Goal: Task Accomplishment & Management: Use online tool/utility

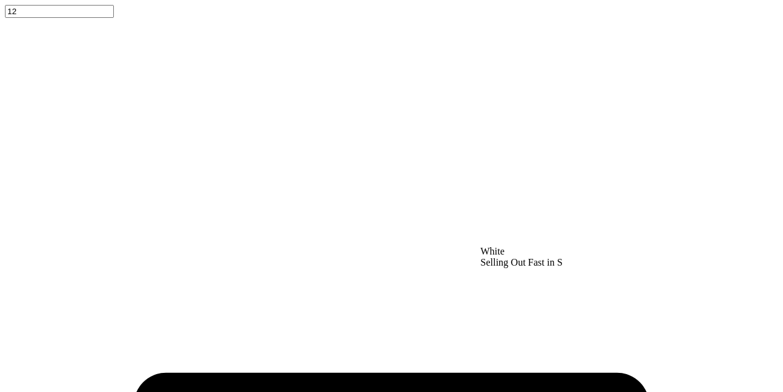
scroll to position [147, 0]
type textarea "x"
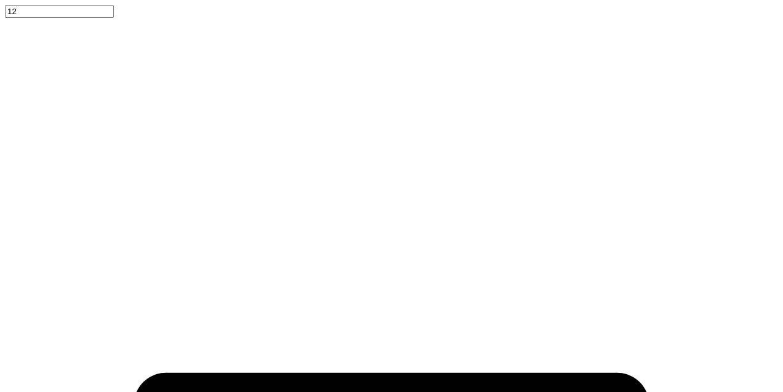
scroll to position [161, 0]
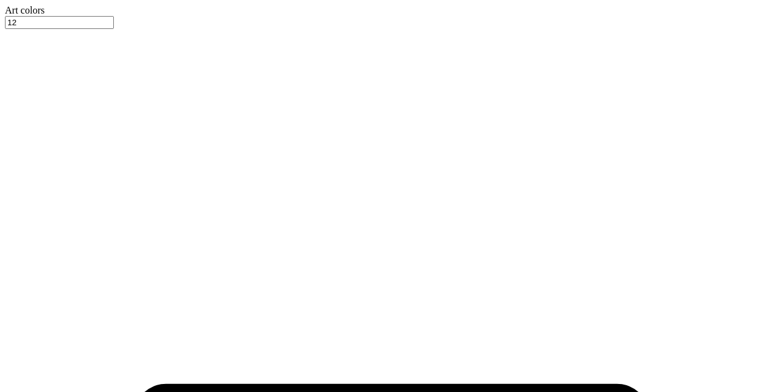
type input "5.51"
type input "1.83"
type input "1.48"
type input "2.08"
type input "5.01"
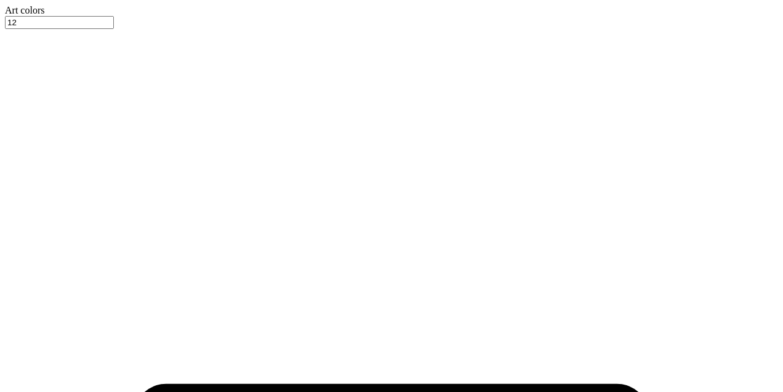
type input "1.67"
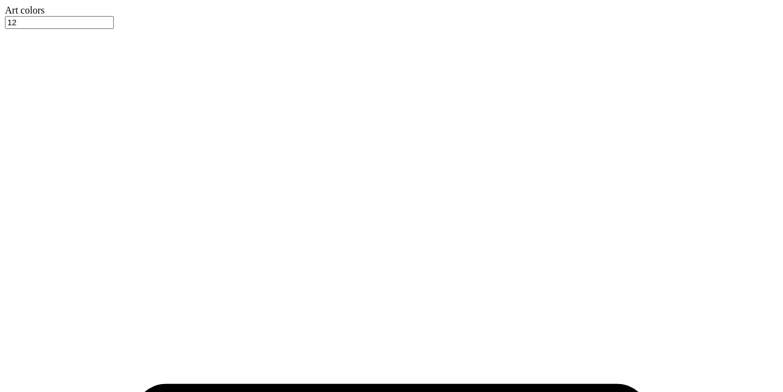
type input "2.13"
type input "1.07"
type input "4.99"
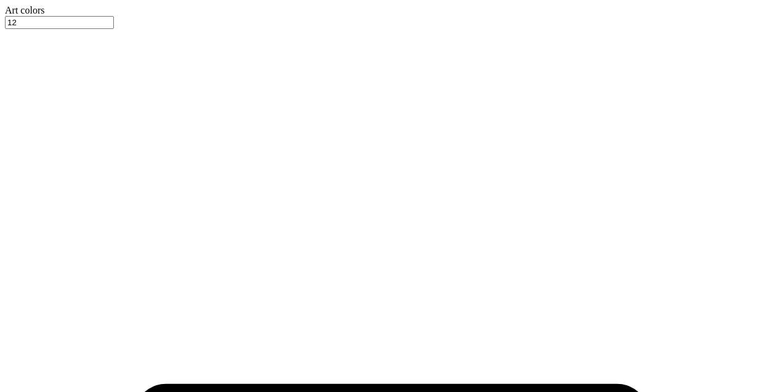
type input "beta theta pi"
type input "2.17"
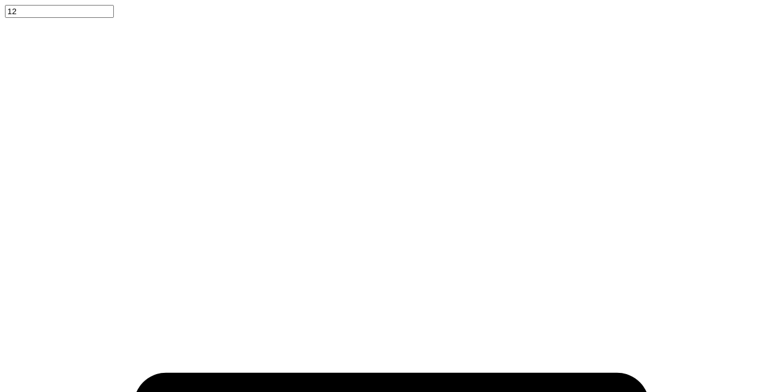
scroll to position [275, 0]
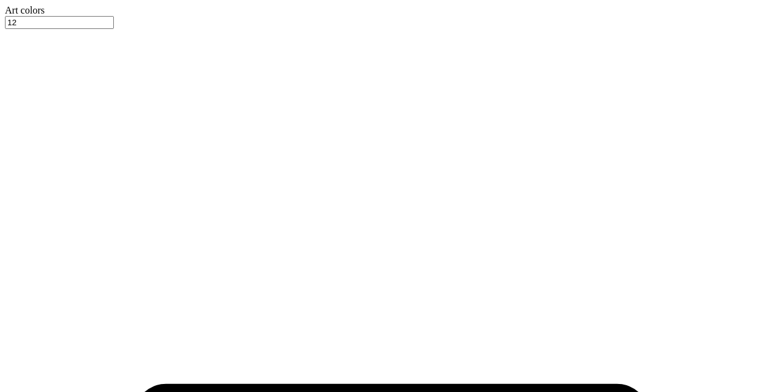
type input "5.70"
type input "1.23"
type input "2.39"
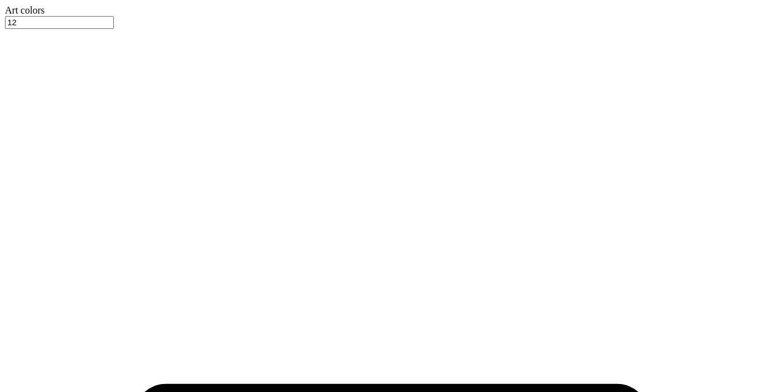
type input "Beta Polo Design 1"
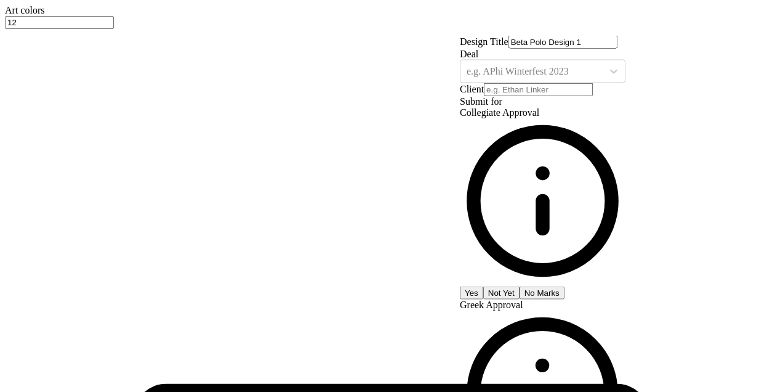
click at [565, 286] on button "No Marks" at bounding box center [542, 292] width 45 height 13
type input "$90.73"
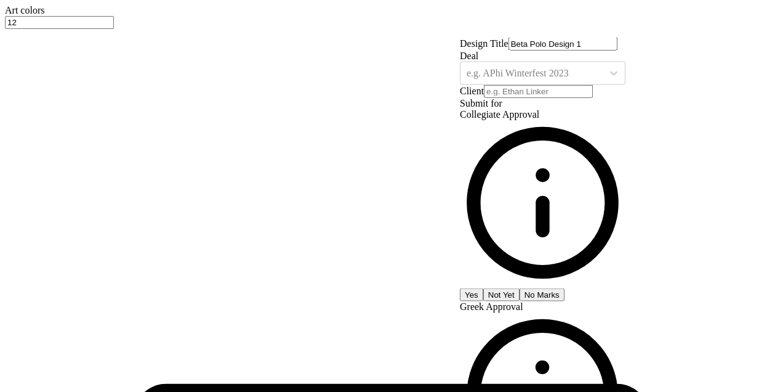
scroll to position [137, 0]
type input "1"
type input "0"
type input "040"
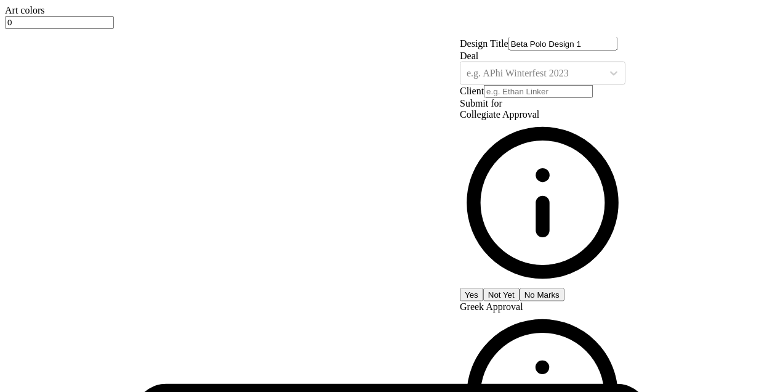
type input "40"
type input "$83.52"
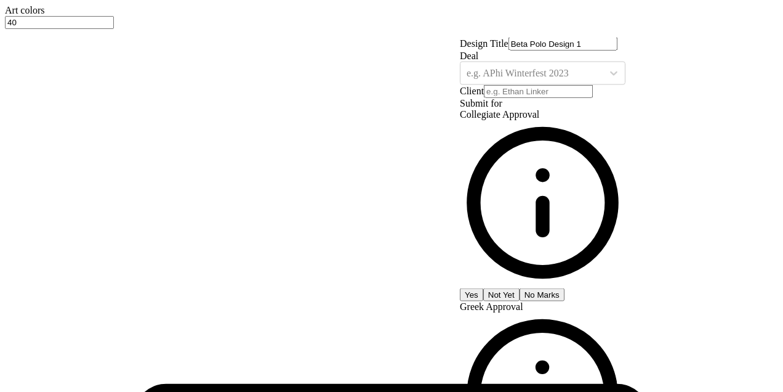
type input "0"
type input "30"
type input "$84.29"
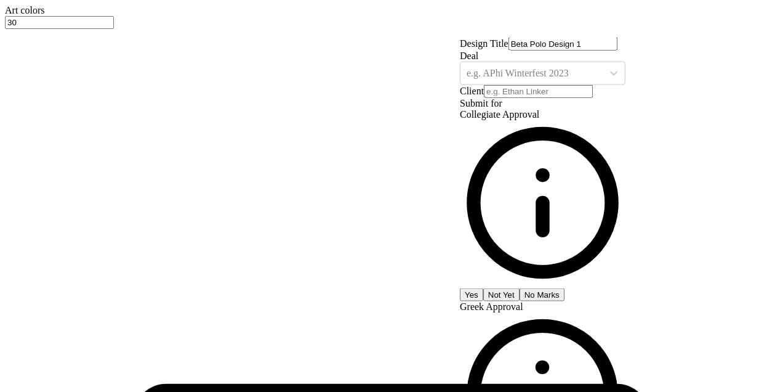
scroll to position [0, 0]
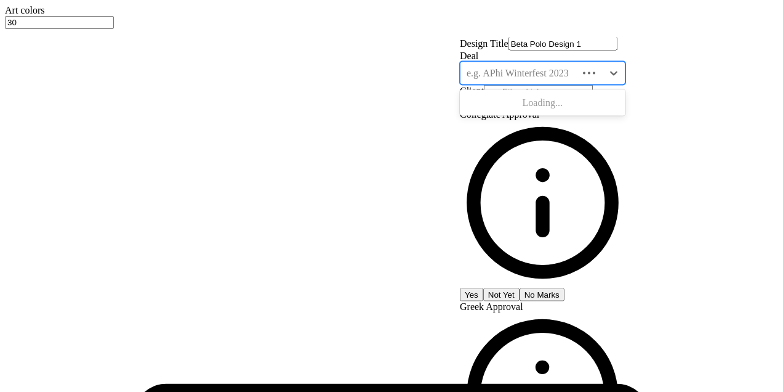
click at [572, 80] on div at bounding box center [519, 74] width 105 height 14
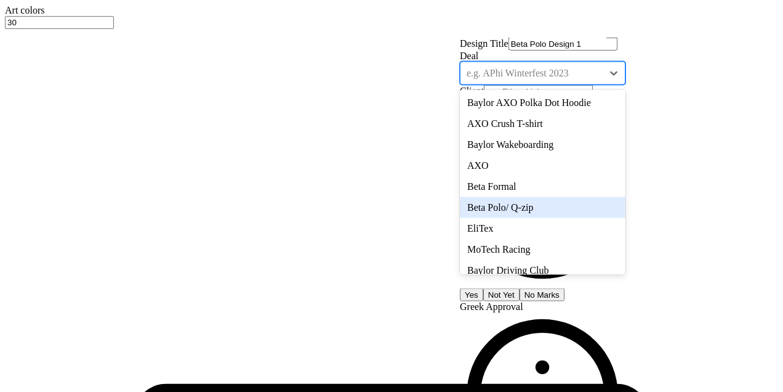
click at [562, 218] on div "Beta Polo/ Q-zip" at bounding box center [543, 207] width 166 height 21
type input "[PERSON_NAME]"
type input "$99.96"
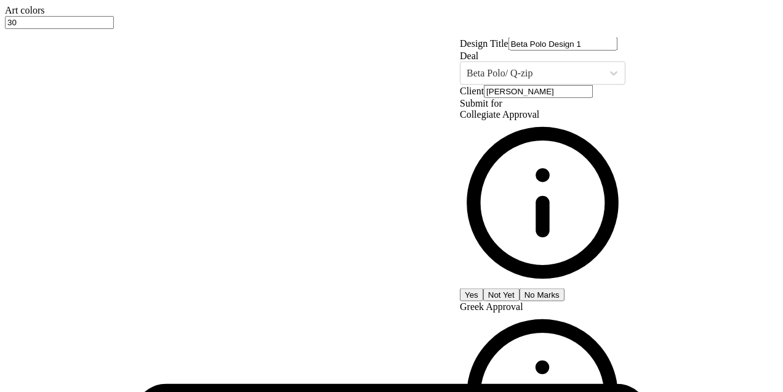
scroll to position [137, 0]
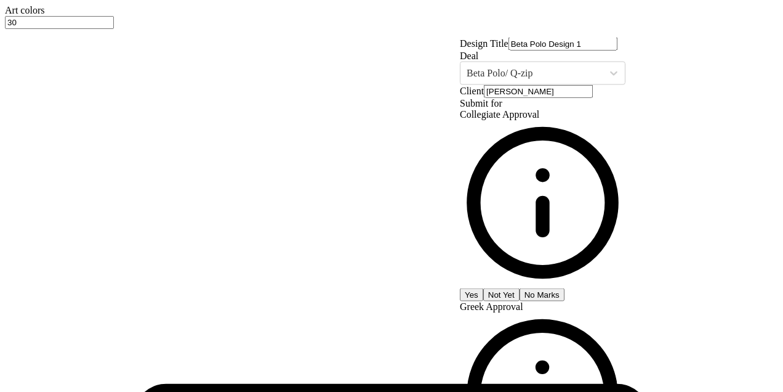
type input "21"
type input "$102.85"
drag, startPoint x: 632, startPoint y: 243, endPoint x: 562, endPoint y: 243, distance: 69.6
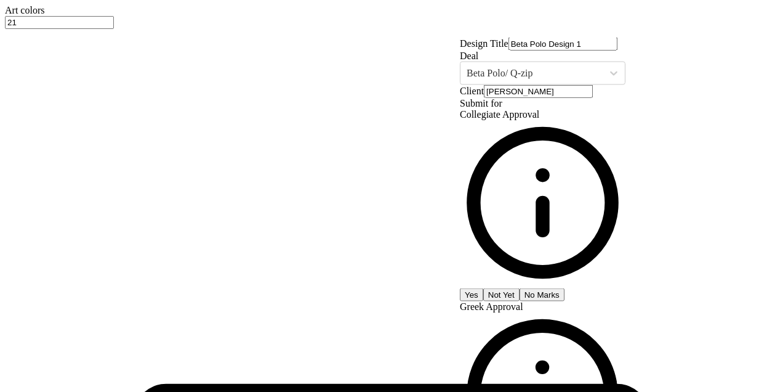
type input "20"
type input "$103.14"
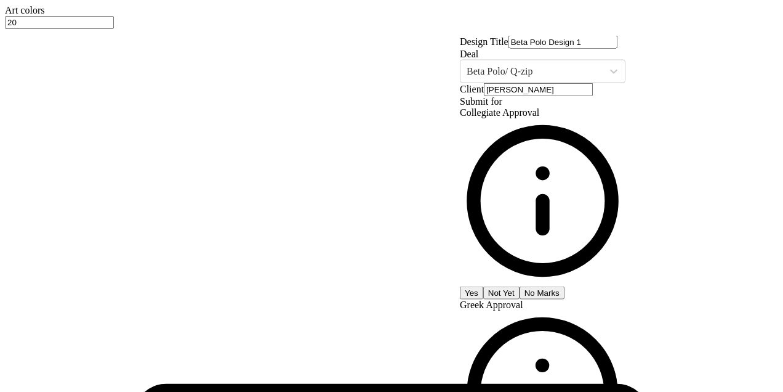
click at [593, 96] on input "[PERSON_NAME]" at bounding box center [538, 89] width 109 height 13
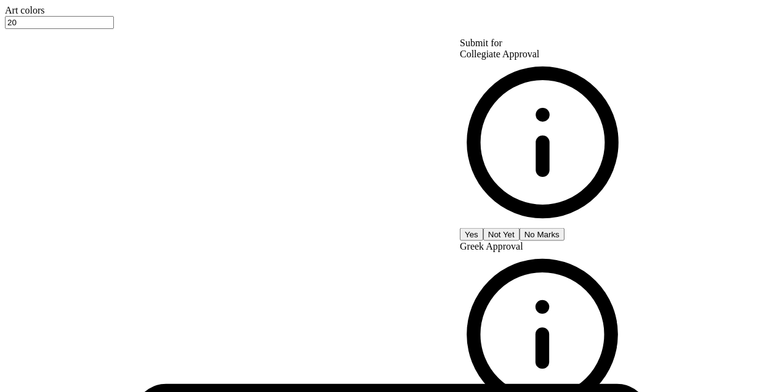
type input "$103.14"
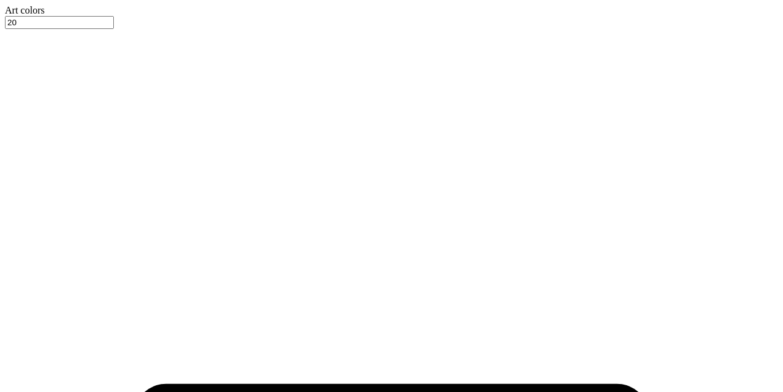
scroll to position [416, 0]
type input "2.39"
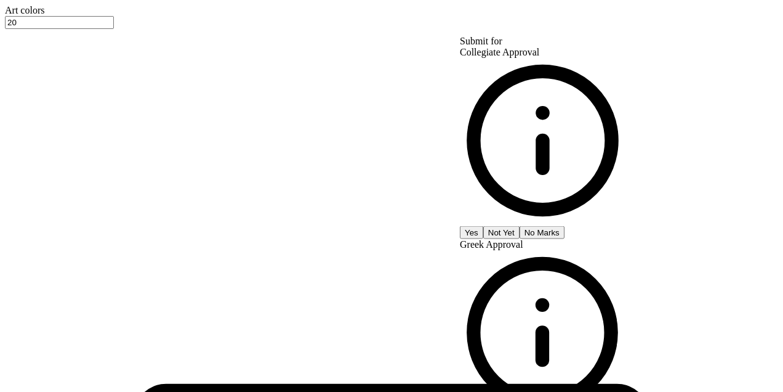
click at [565, 225] on button "No Marks" at bounding box center [542, 231] width 45 height 13
type input "$85.08"
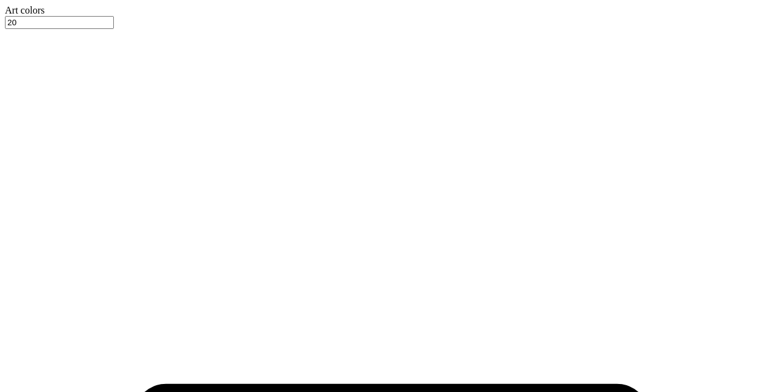
type textarea "x"
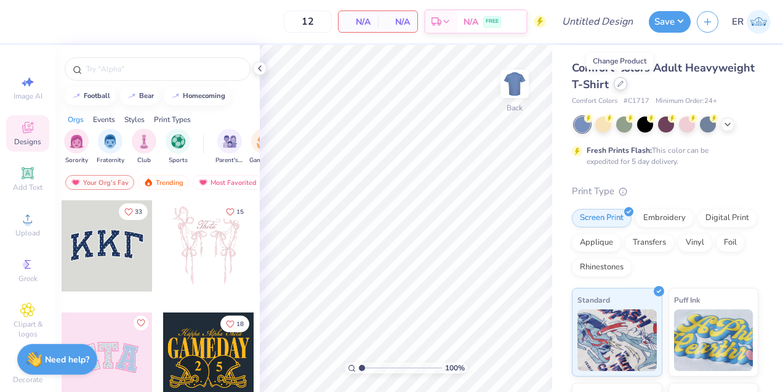
click at [622, 89] on div at bounding box center [621, 84] width 14 height 14
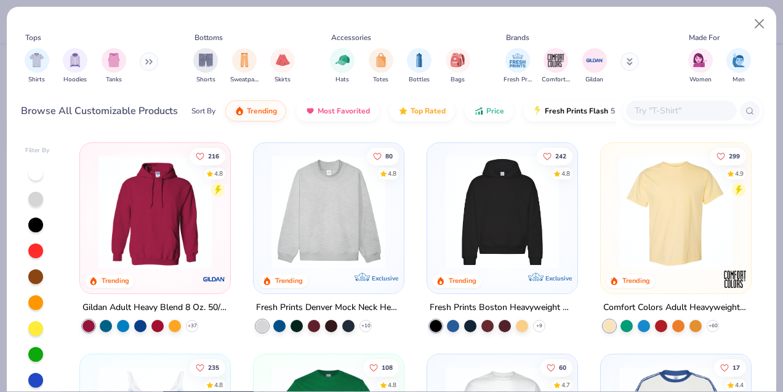
click at [147, 68] on button at bounding box center [149, 61] width 18 height 18
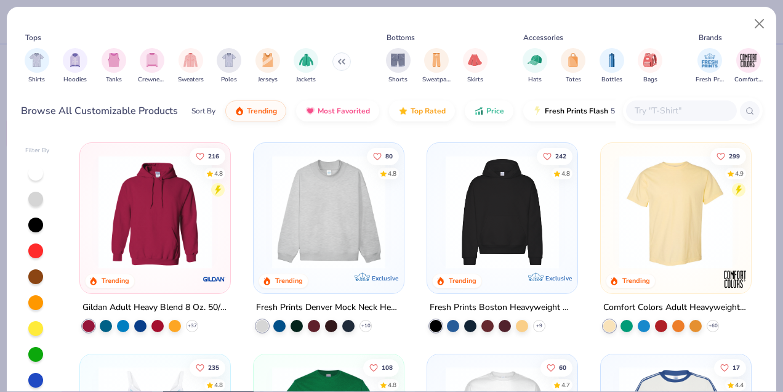
click at [216, 50] on div "Shirts Hoodies Tanks Crewnecks Sweaters Polos Jerseys Jackets" at bounding box center [188, 66] width 334 height 46
click at [229, 59] on img "filter for Polos" at bounding box center [229, 59] width 14 height 14
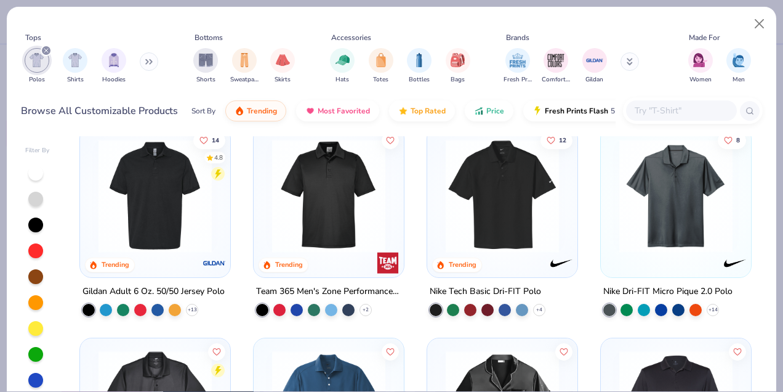
scroll to position [19, 0]
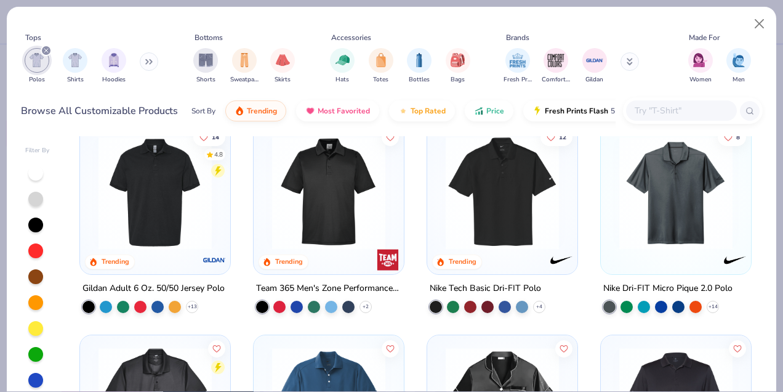
click at [690, 247] on div at bounding box center [676, 196] width 138 height 132
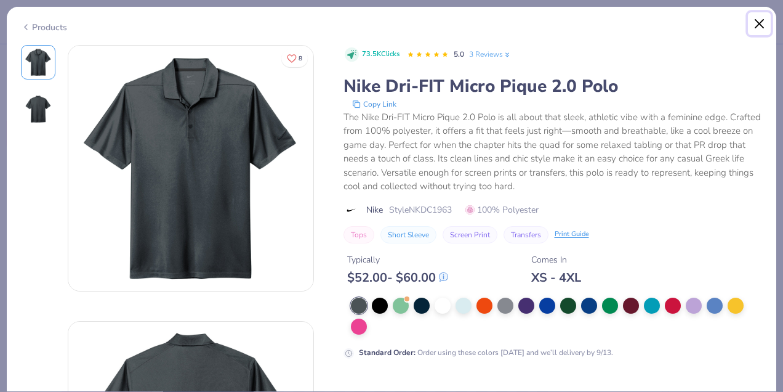
click at [761, 18] on button "Close" at bounding box center [759, 23] width 23 height 23
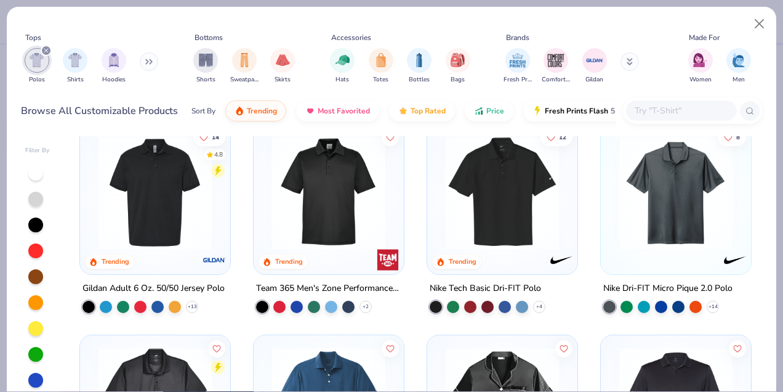
click at [532, 236] on img at bounding box center [503, 192] width 126 height 113
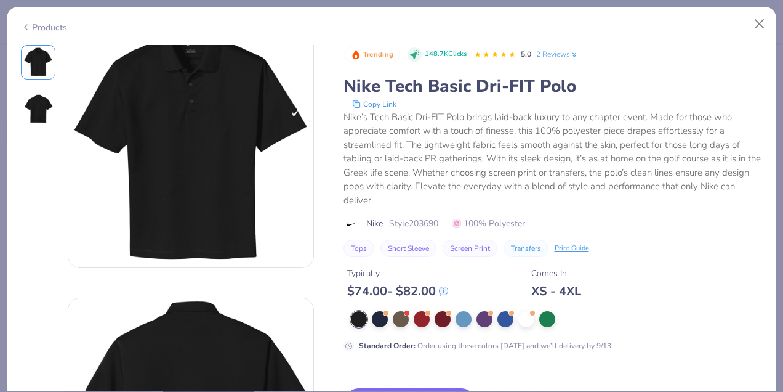
scroll to position [25, 0]
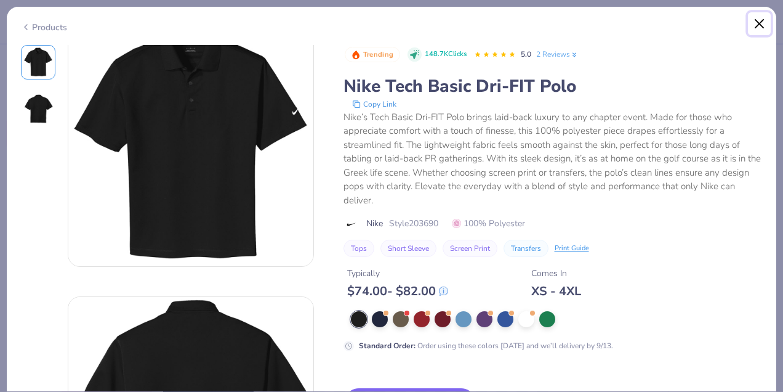
click at [761, 23] on button "Close" at bounding box center [759, 23] width 23 height 23
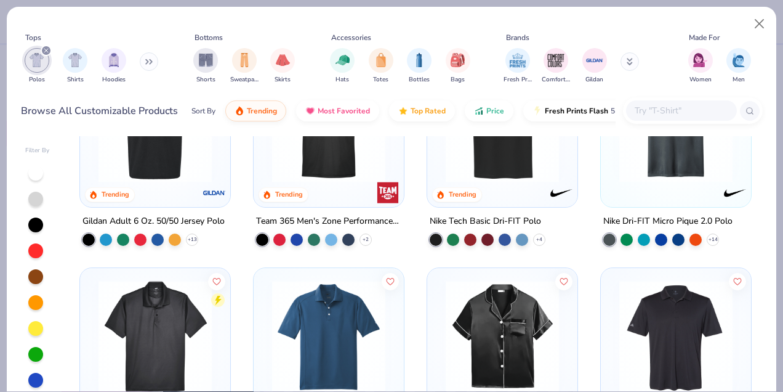
scroll to position [18, 0]
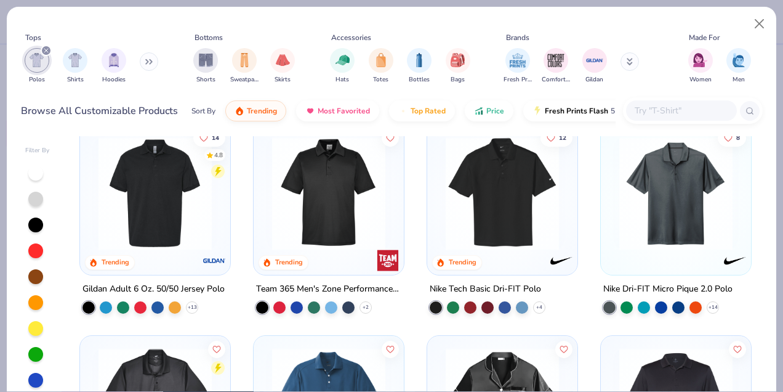
click at [679, 212] on img at bounding box center [676, 193] width 126 height 113
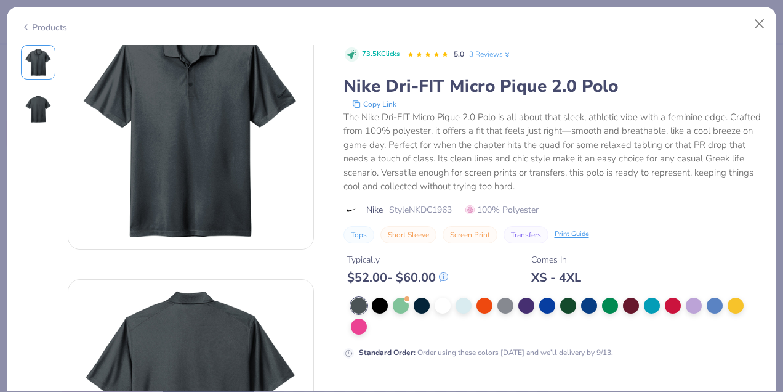
scroll to position [54, 0]
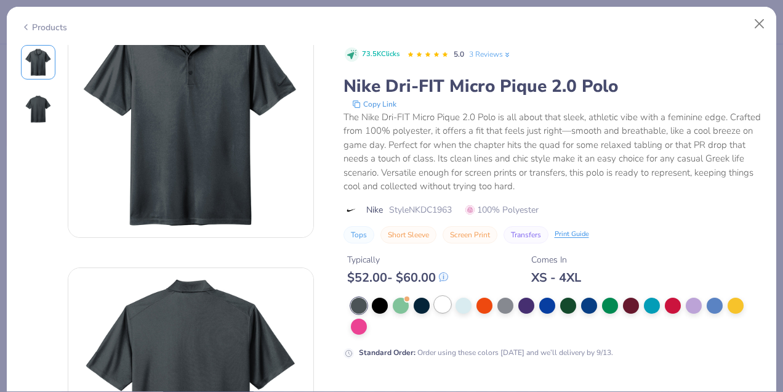
click at [451, 303] on div at bounding box center [443, 304] width 16 height 16
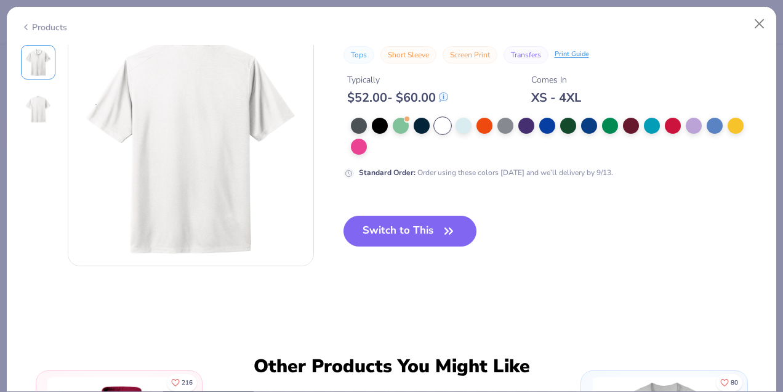
scroll to position [365, 0]
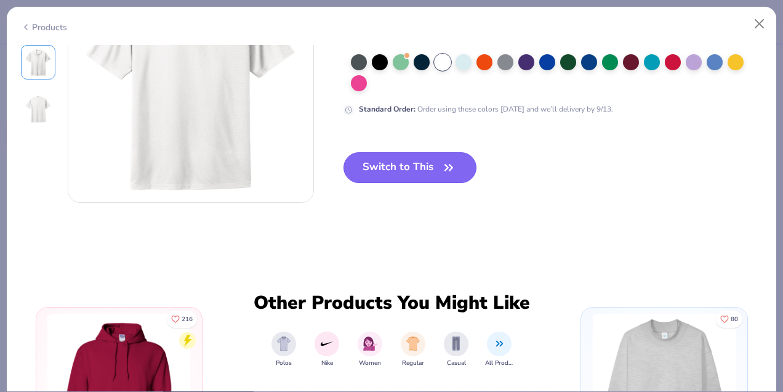
click at [418, 175] on button "Switch to This" at bounding box center [411, 167] width 134 height 31
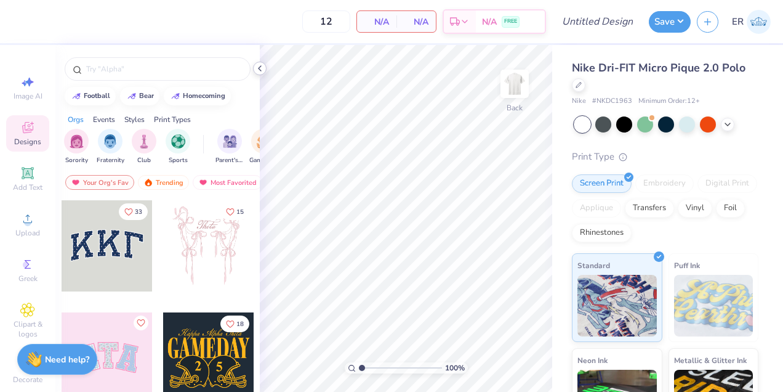
click at [261, 68] on icon at bounding box center [260, 68] width 10 height 10
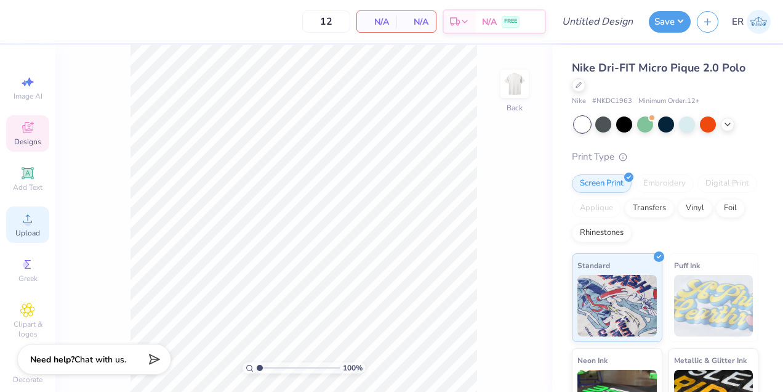
click at [33, 228] on span "Upload" at bounding box center [27, 233] width 25 height 10
click at [32, 264] on icon at bounding box center [27, 264] width 15 height 15
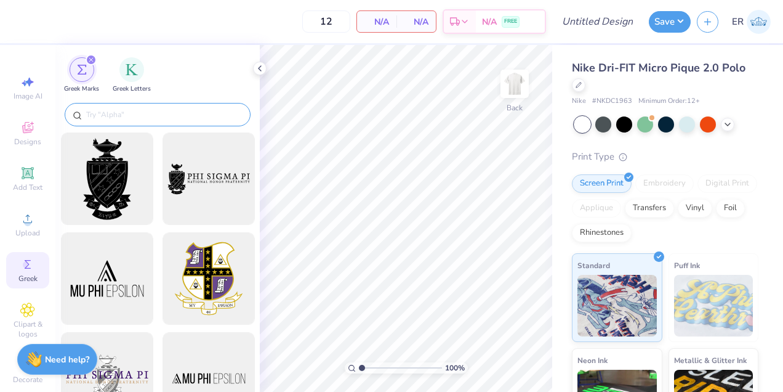
click at [220, 113] on input "text" at bounding box center [164, 114] width 158 height 12
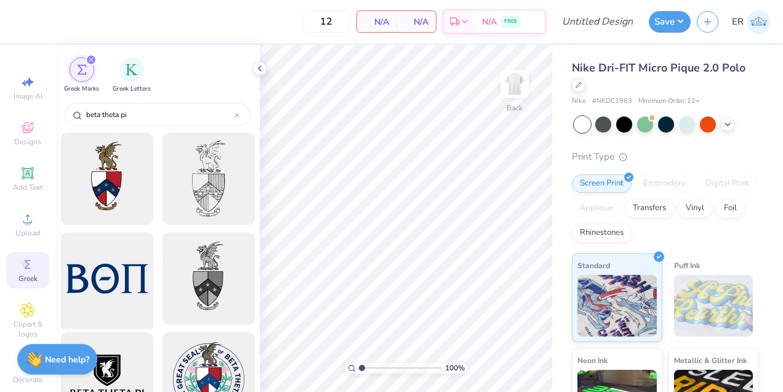
type input "beta theta pi"
click at [91, 270] on div at bounding box center [107, 279] width 102 height 102
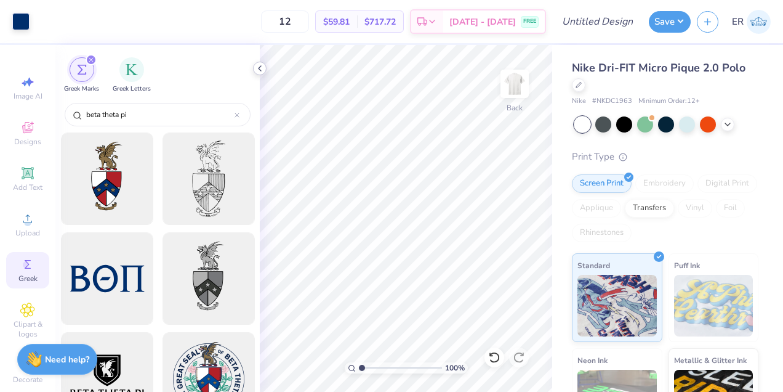
click at [257, 65] on icon at bounding box center [260, 68] width 10 height 10
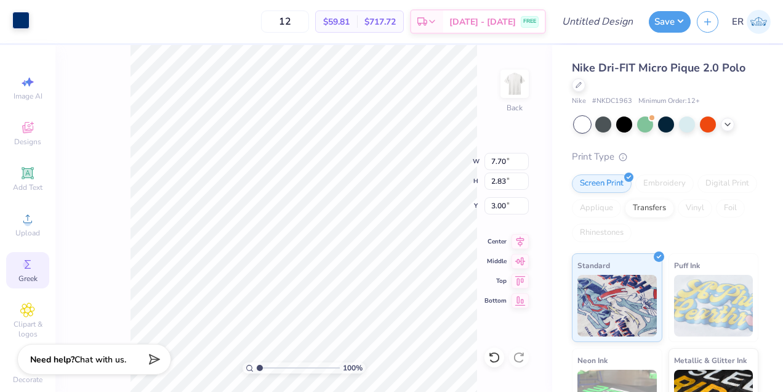
click at [19, 21] on div at bounding box center [20, 20] width 17 height 17
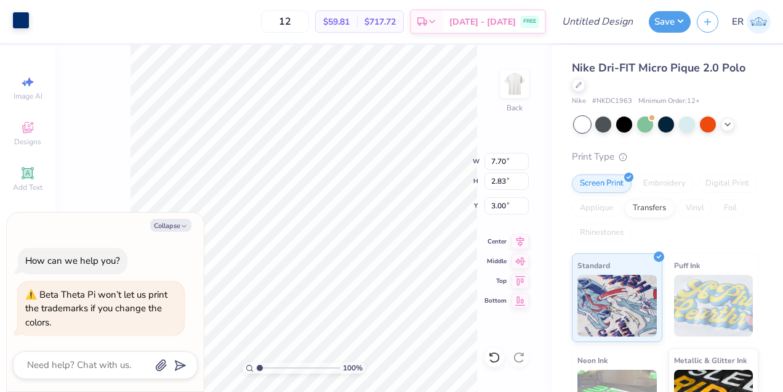
click at [19, 23] on div at bounding box center [20, 20] width 17 height 17
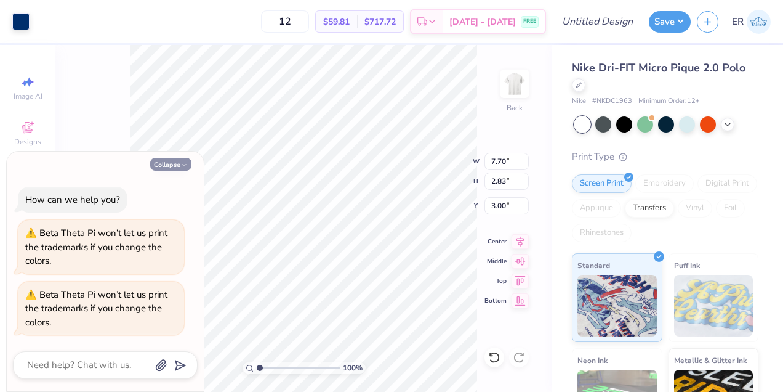
click at [182, 165] on icon "button" at bounding box center [183, 164] width 7 height 7
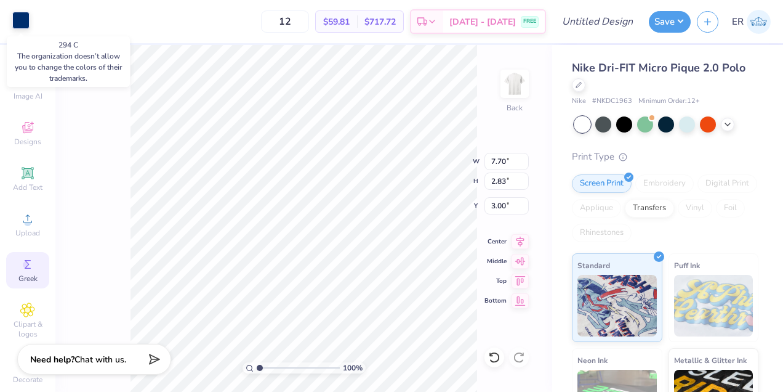
click at [18, 19] on div at bounding box center [20, 20] width 17 height 17
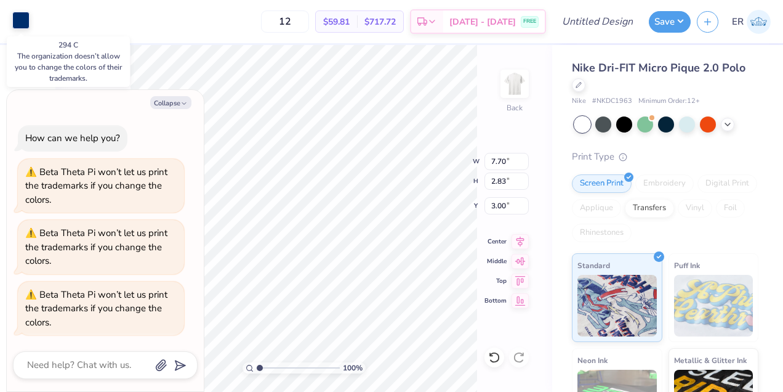
click at [18, 19] on div at bounding box center [20, 20] width 17 height 17
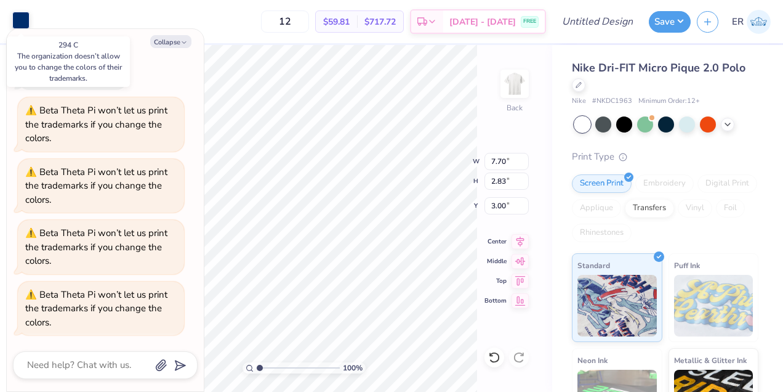
click at [18, 19] on div at bounding box center [20, 20] width 17 height 17
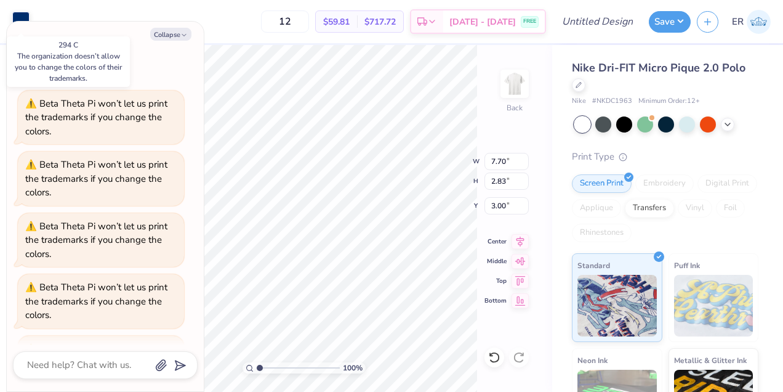
scroll to position [54, 0]
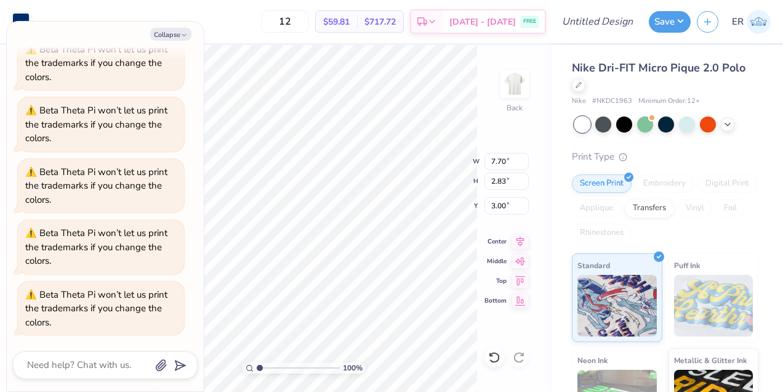
type textarea "x"
type input "4.53"
type input "1.66"
click at [181, 38] on icon "button" at bounding box center [183, 34] width 7 height 7
type textarea "x"
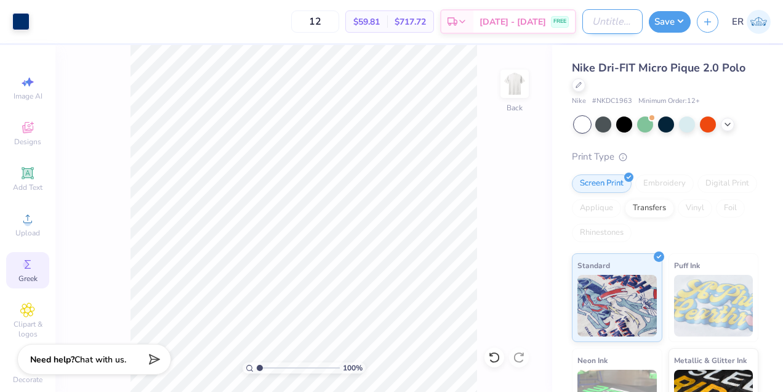
click at [606, 17] on input "Design Title" at bounding box center [613, 21] width 60 height 25
type input "B"
type input "Beta Polo Design 2"
click at [673, 21] on button "Save" at bounding box center [670, 20] width 42 height 22
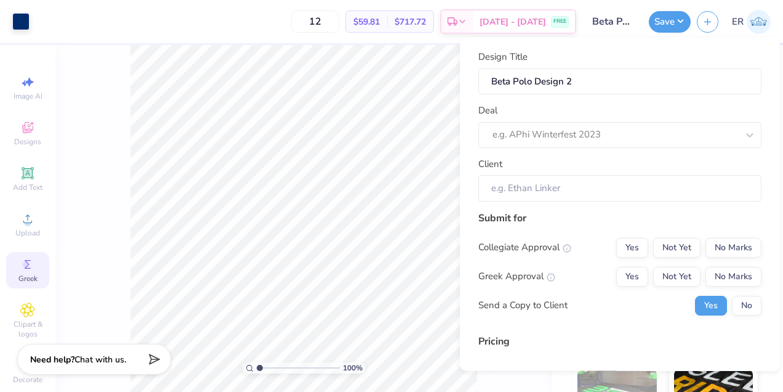
scroll to position [137, 0]
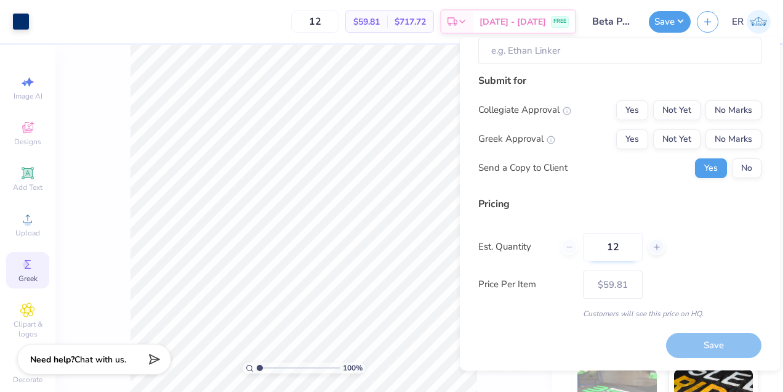
click at [622, 249] on input "12" at bounding box center [613, 247] width 60 height 28
type input "1"
type input "30"
click at [729, 104] on button "No Marks" at bounding box center [734, 110] width 56 height 20
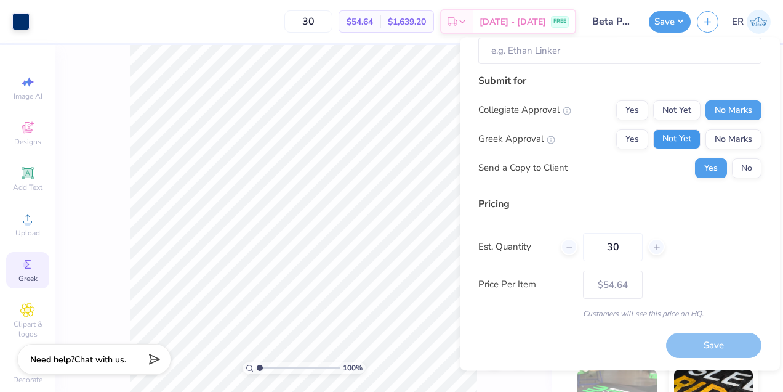
click at [696, 141] on button "Not Yet" at bounding box center [676, 139] width 47 height 20
type input "$54.64"
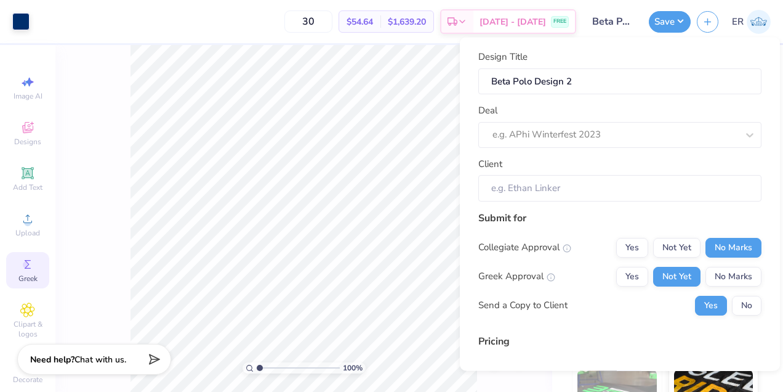
scroll to position [2, 0]
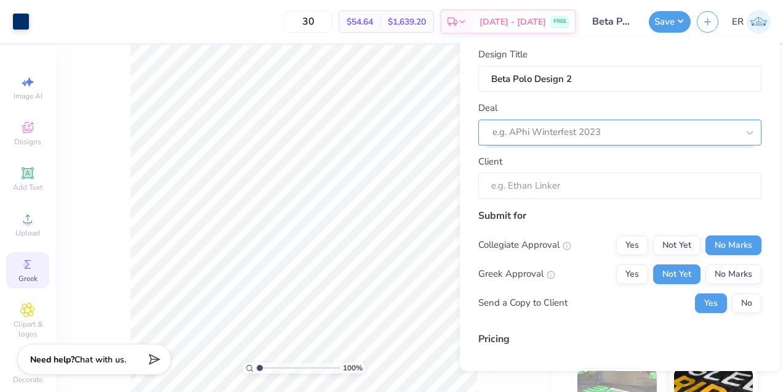
click at [683, 123] on div "e.g. APhi Winterfest 2023" at bounding box center [615, 132] width 248 height 19
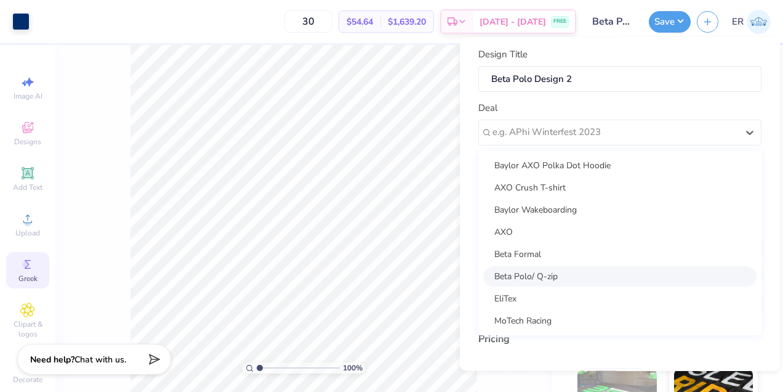
click at [616, 267] on div "Beta Polo/ Q-zip" at bounding box center [619, 275] width 273 height 20
type input "[PERSON_NAME]"
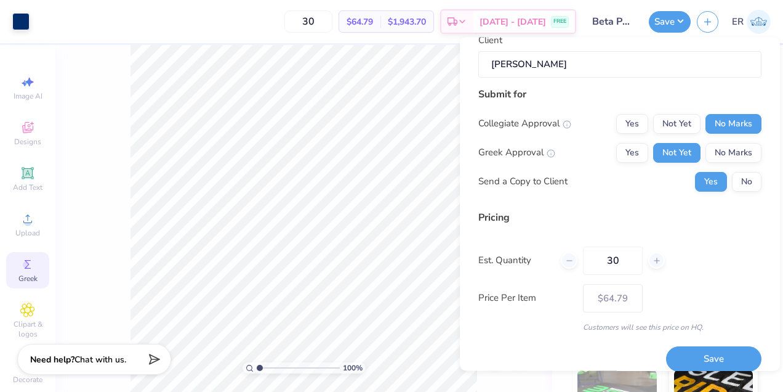
scroll to position [137, 0]
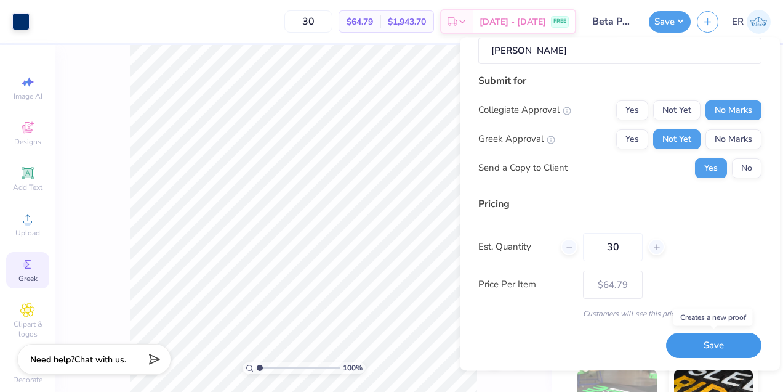
click at [713, 354] on button "Save" at bounding box center [713, 345] width 95 height 25
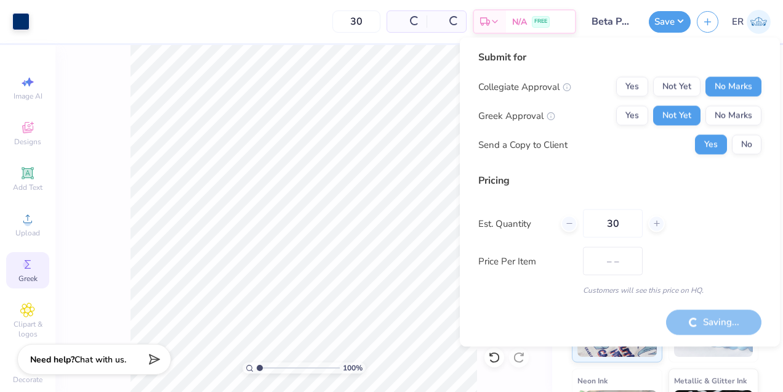
type input "$64.79"
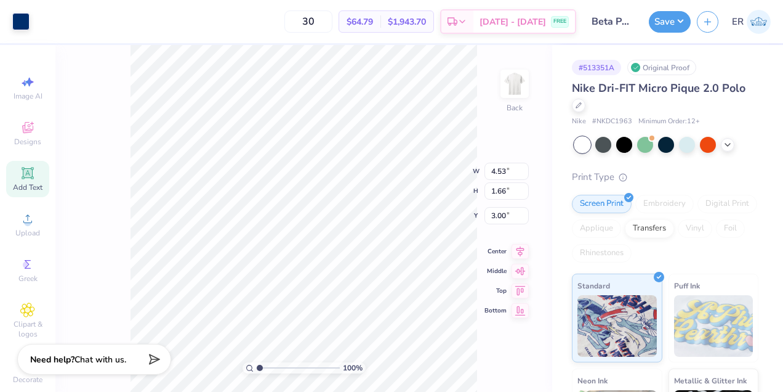
click at [31, 176] on icon at bounding box center [27, 172] width 9 height 9
type input "5.93"
type input "1.72"
type input "11.39"
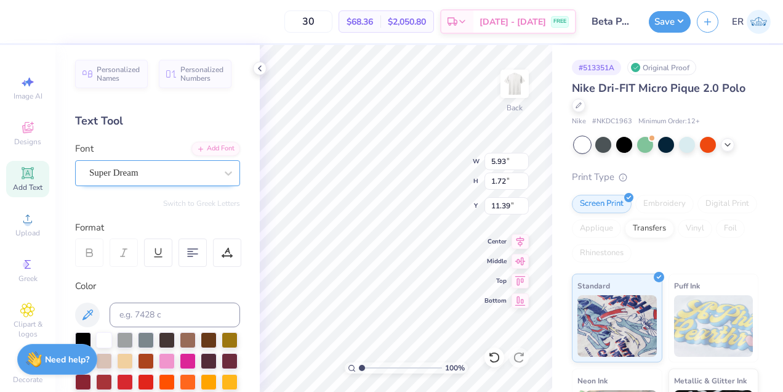
click at [205, 166] on div "Super Dream" at bounding box center [152, 172] width 129 height 19
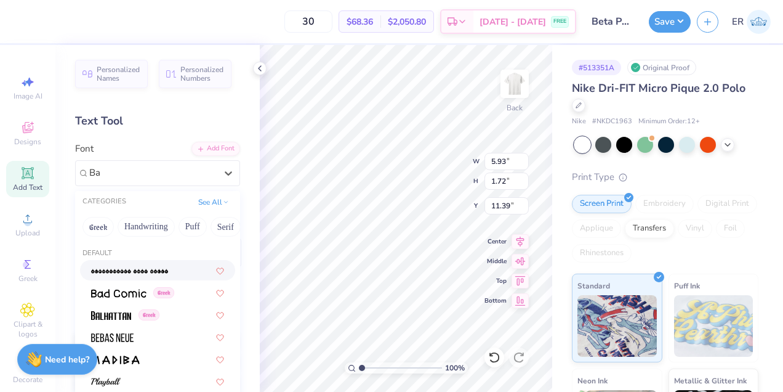
type input "B"
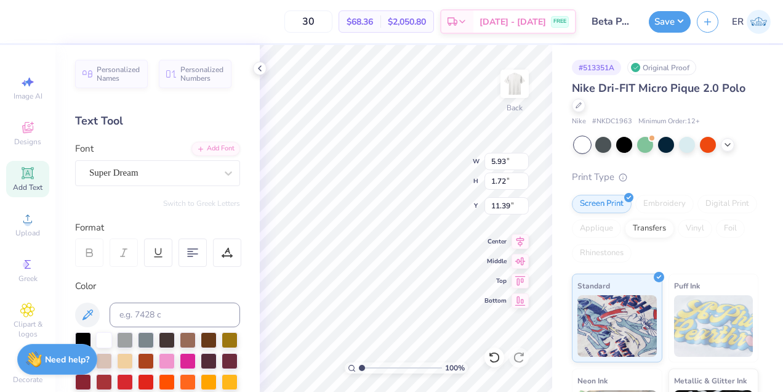
click at [148, 146] on div "Font Super Dream" at bounding box center [157, 164] width 165 height 44
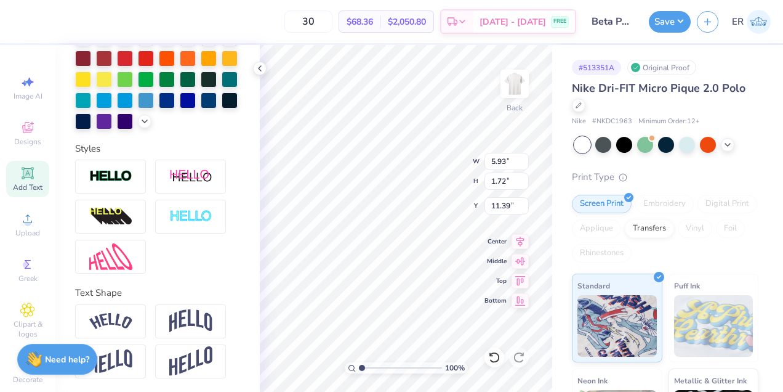
scroll to position [324, 0]
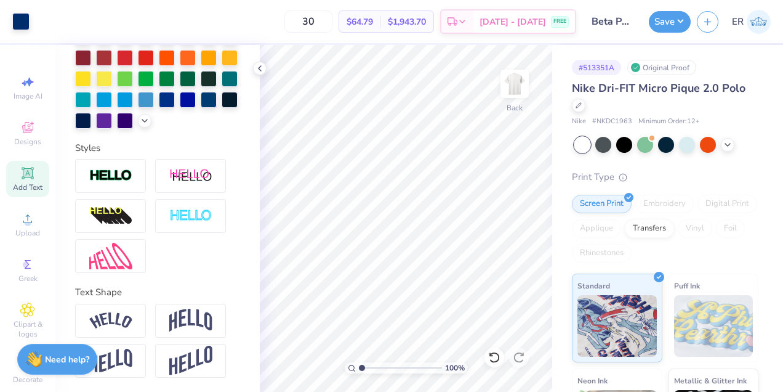
click at [20, 199] on div "Image AI Designs Add Text Upload Greek Clipart & logos Decorate" at bounding box center [27, 230] width 43 height 320
click at [24, 224] on icon at bounding box center [27, 218] width 15 height 15
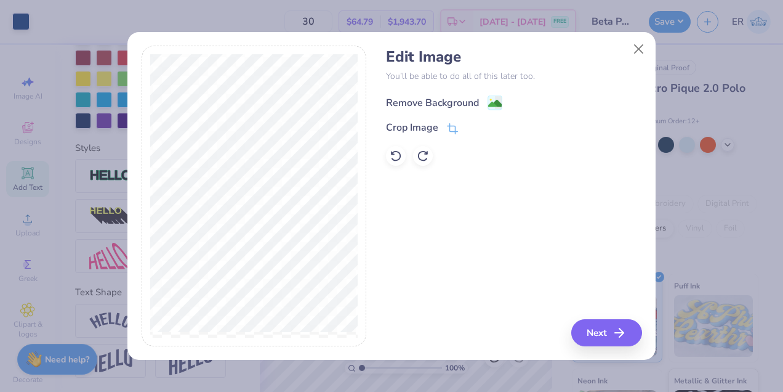
click at [468, 103] on div "Remove Background" at bounding box center [432, 102] width 93 height 15
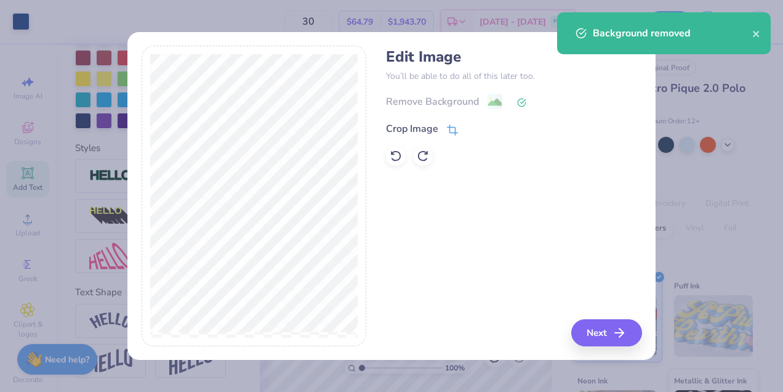
click at [439, 125] on div "Crop Image" at bounding box center [422, 128] width 72 height 15
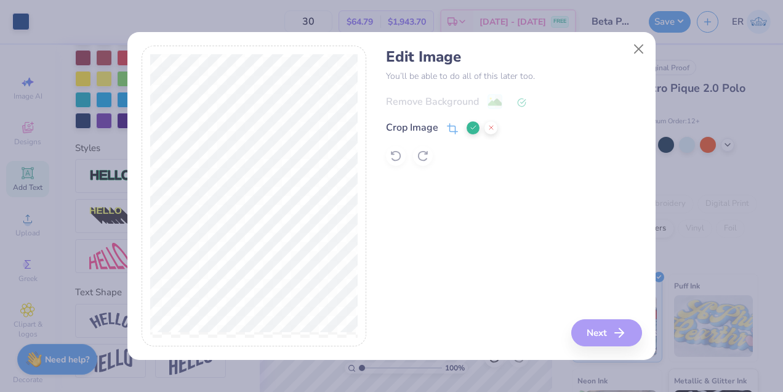
click at [478, 125] on button at bounding box center [473, 127] width 13 height 13
click at [613, 327] on button "Next" at bounding box center [608, 332] width 71 height 27
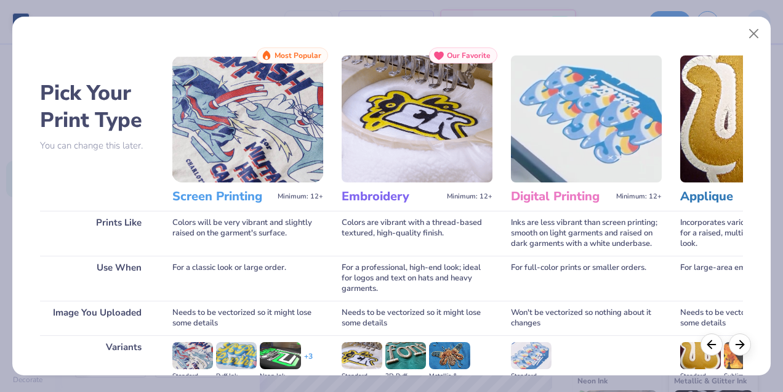
scroll to position [161, 0]
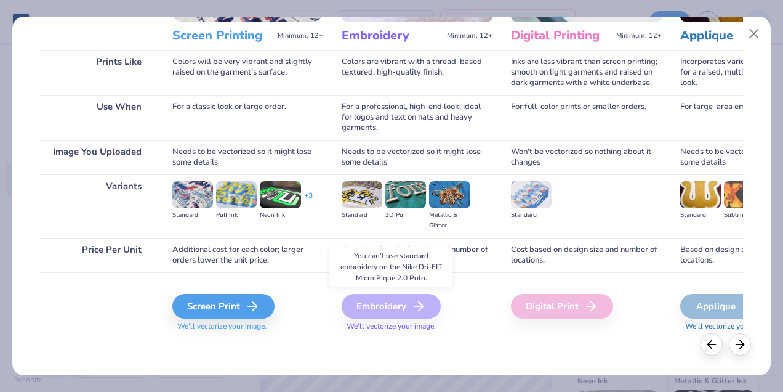
click at [369, 312] on div "Embroidery" at bounding box center [391, 306] width 99 height 25
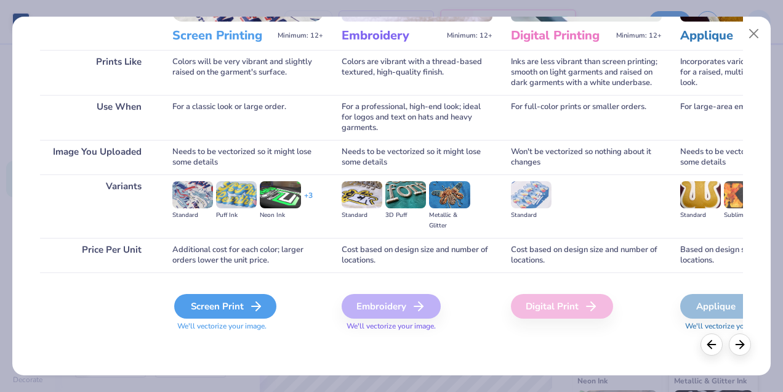
click at [265, 299] on div "Screen Print" at bounding box center [225, 306] width 102 height 25
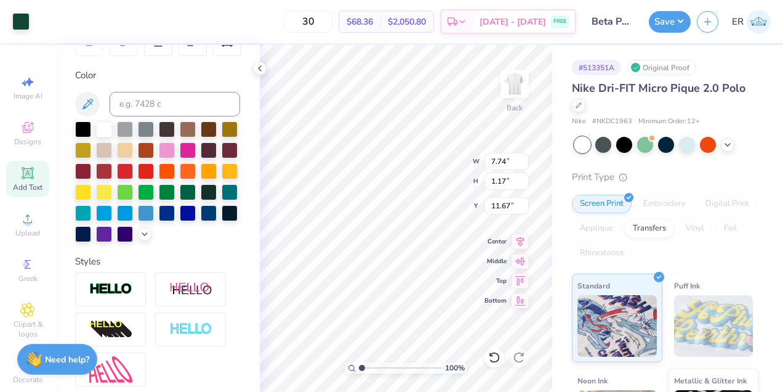
scroll to position [182, 0]
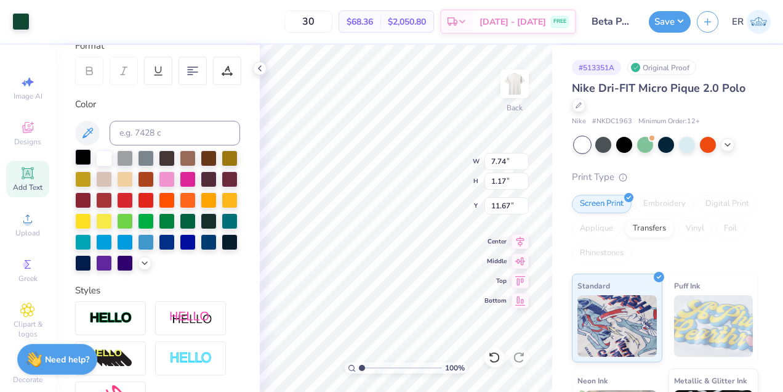
click at [87, 155] on div at bounding box center [83, 157] width 16 height 16
type input "4.66"
type input "4.23"
type input "0.64"
type input "2.54"
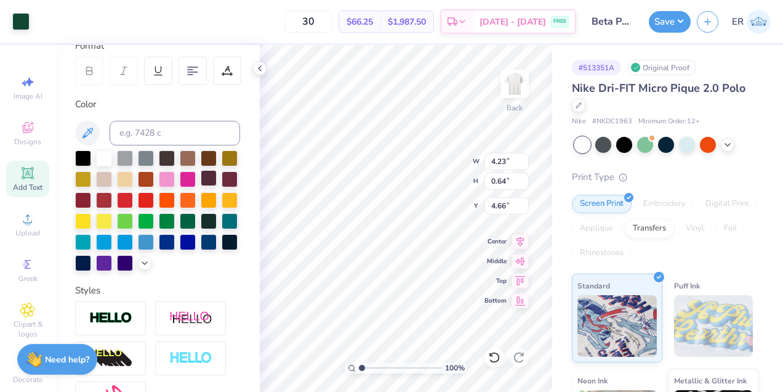
type input "4.21"
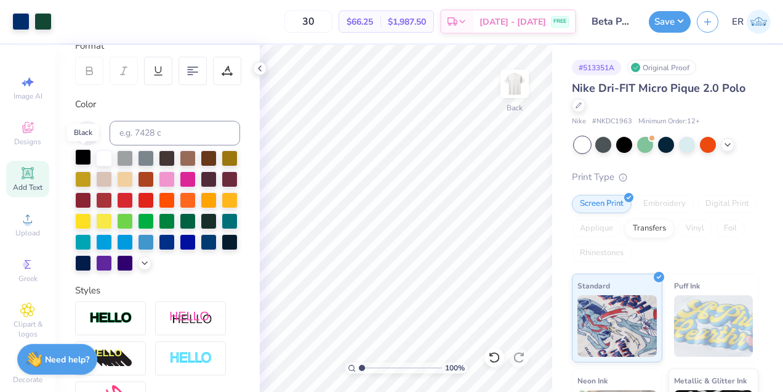
click at [86, 161] on div at bounding box center [83, 157] width 16 height 16
click at [39, 18] on div at bounding box center [42, 20] width 17 height 17
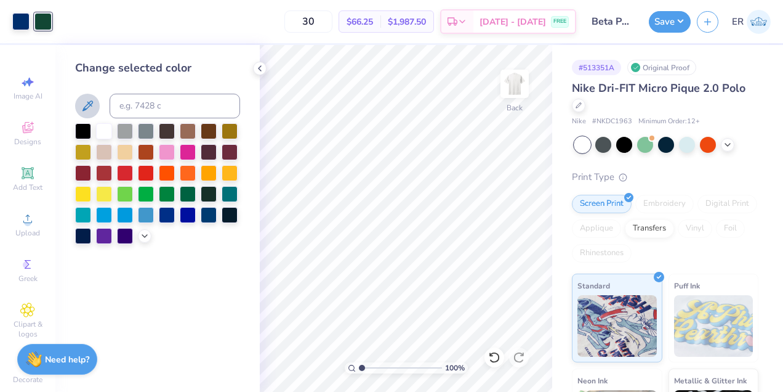
click at [92, 103] on icon at bounding box center [87, 106] width 15 height 15
click at [25, 23] on div at bounding box center [20, 20] width 17 height 17
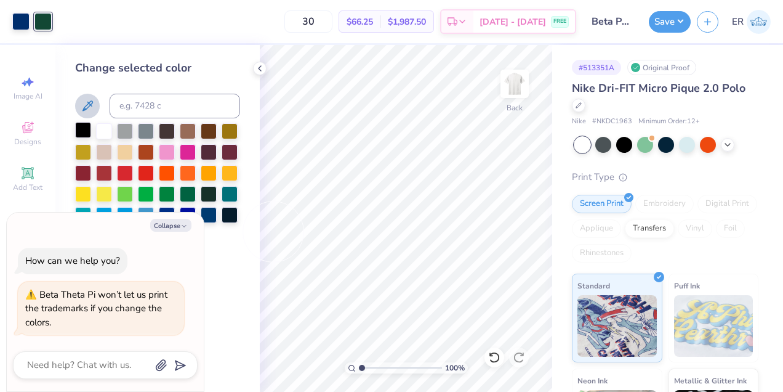
click at [81, 126] on div at bounding box center [83, 130] width 16 height 16
click at [25, 21] on div at bounding box center [20, 20] width 17 height 17
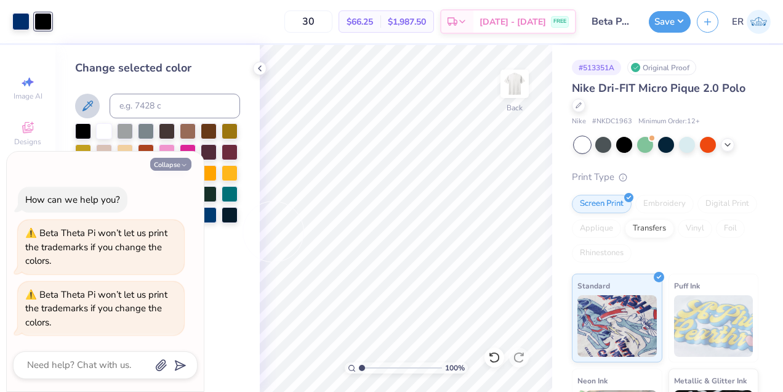
click at [183, 162] on icon "button" at bounding box center [183, 164] width 7 height 7
type textarea "x"
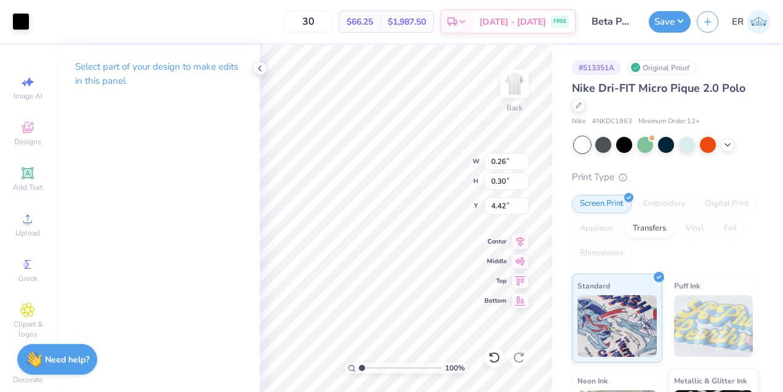
type input "0.07"
type input "0.08"
click at [261, 63] on icon at bounding box center [260, 68] width 10 height 10
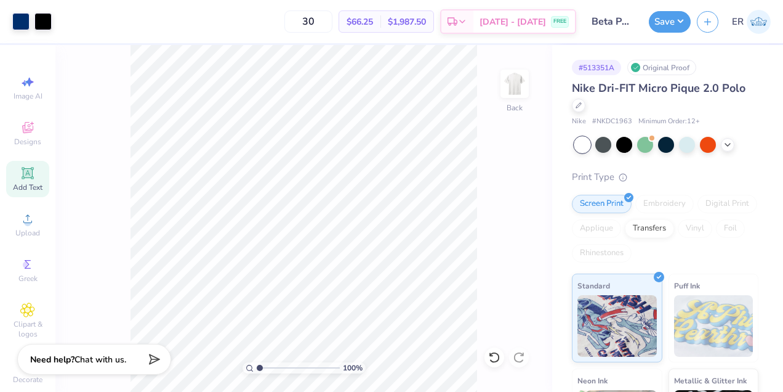
click at [33, 168] on icon at bounding box center [28, 173] width 12 height 12
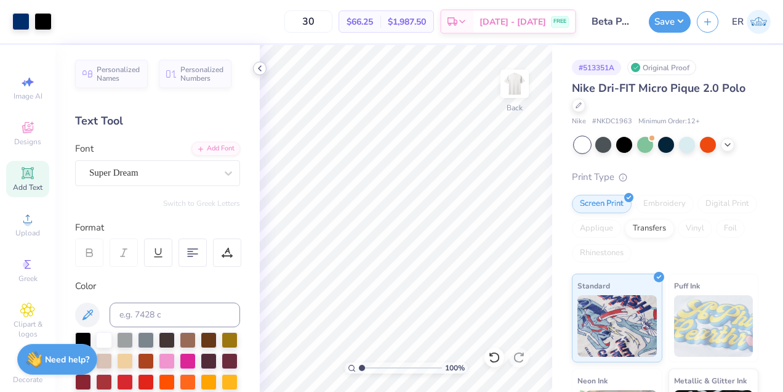
click at [261, 68] on icon at bounding box center [260, 68] width 10 height 10
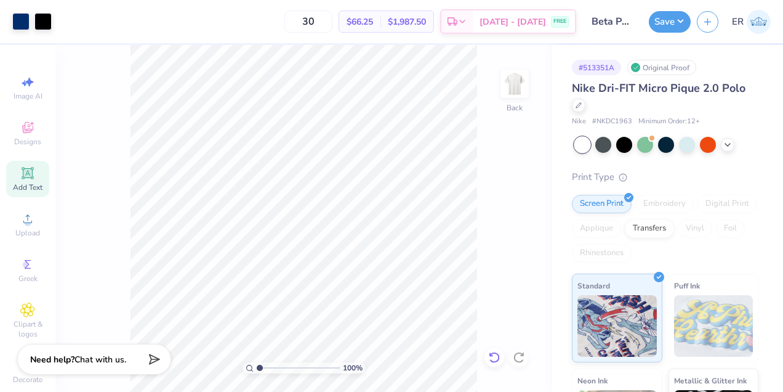
click at [493, 354] on icon at bounding box center [494, 357] width 12 height 12
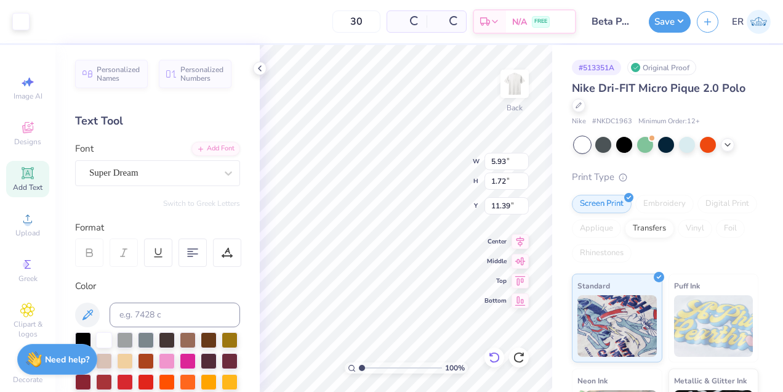
click at [493, 354] on icon at bounding box center [494, 357] width 12 height 12
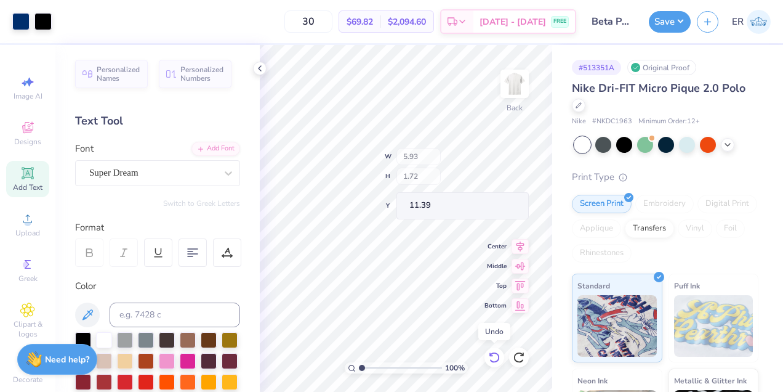
click at [493, 354] on icon at bounding box center [494, 357] width 12 height 12
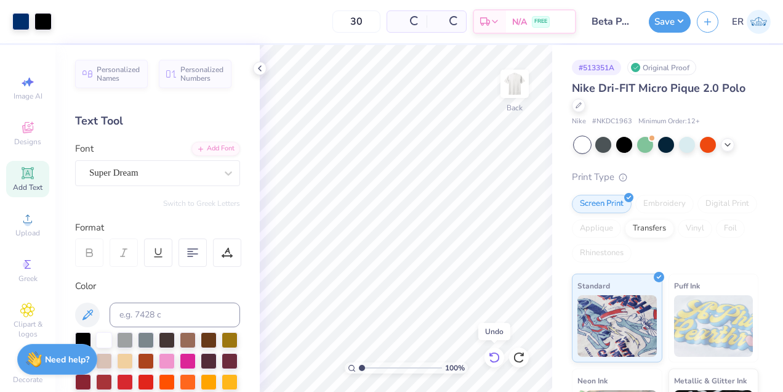
click at [493, 354] on icon at bounding box center [494, 357] width 12 height 12
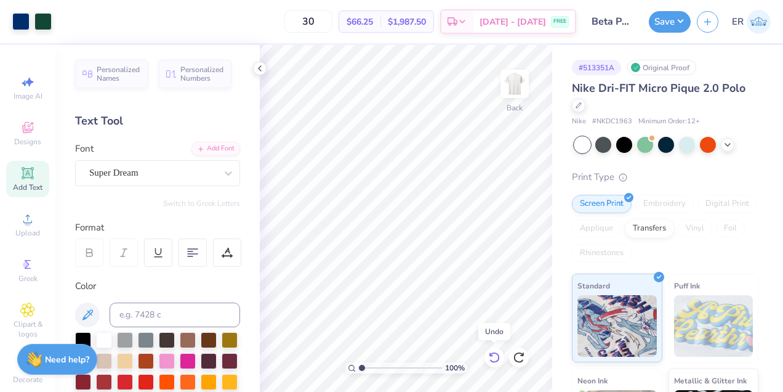
click at [493, 354] on icon at bounding box center [494, 357] width 12 height 12
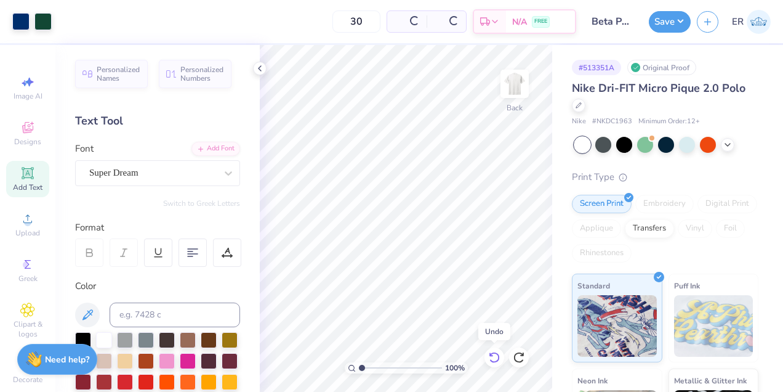
click at [493, 354] on icon at bounding box center [494, 357] width 12 height 12
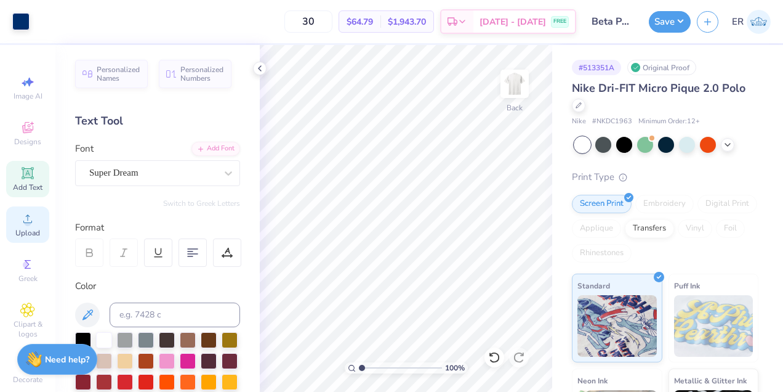
click at [30, 227] on div "Upload" at bounding box center [27, 224] width 43 height 36
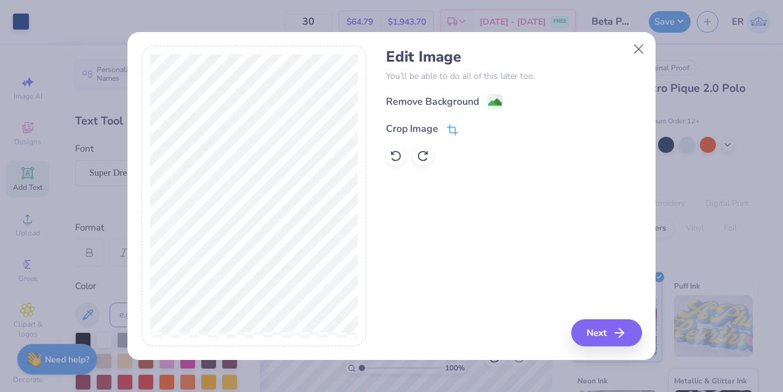
click at [430, 131] on div "Crop Image" at bounding box center [412, 128] width 52 height 15
click at [470, 126] on icon at bounding box center [473, 127] width 7 height 7
click at [478, 97] on div "Remove Background" at bounding box center [432, 102] width 93 height 15
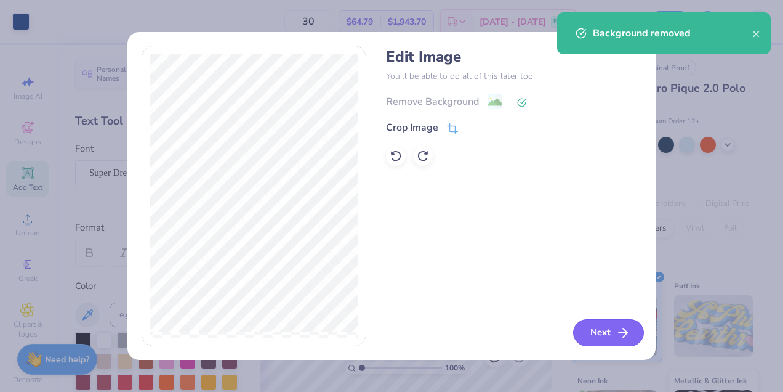
click at [610, 334] on button "Next" at bounding box center [608, 332] width 71 height 27
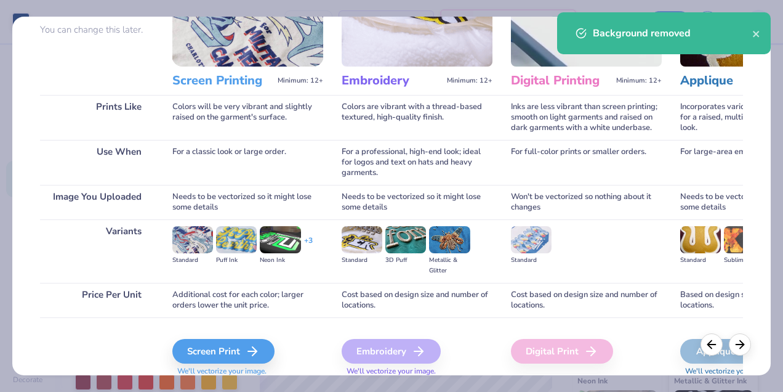
scroll to position [161, 0]
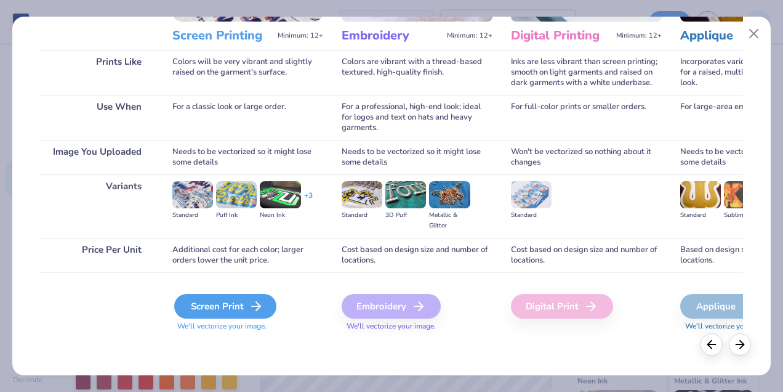
click at [236, 309] on div "Screen Print" at bounding box center [225, 306] width 102 height 25
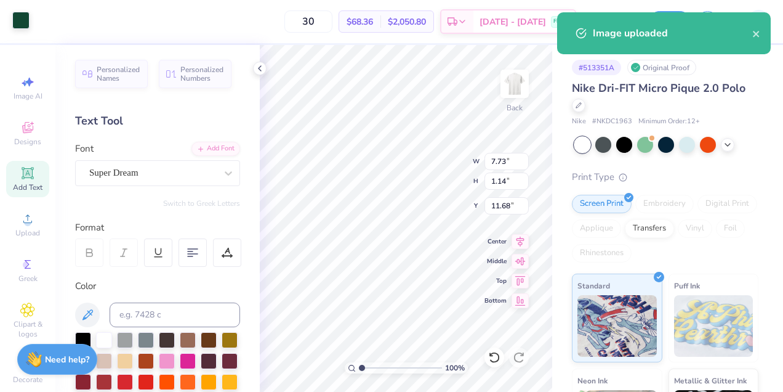
click at [19, 14] on div at bounding box center [20, 20] width 17 height 17
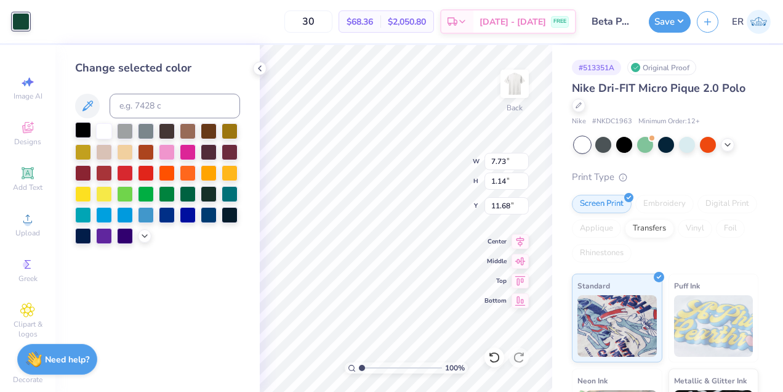
click at [83, 124] on div at bounding box center [83, 130] width 16 height 16
click at [259, 63] on icon at bounding box center [260, 68] width 10 height 10
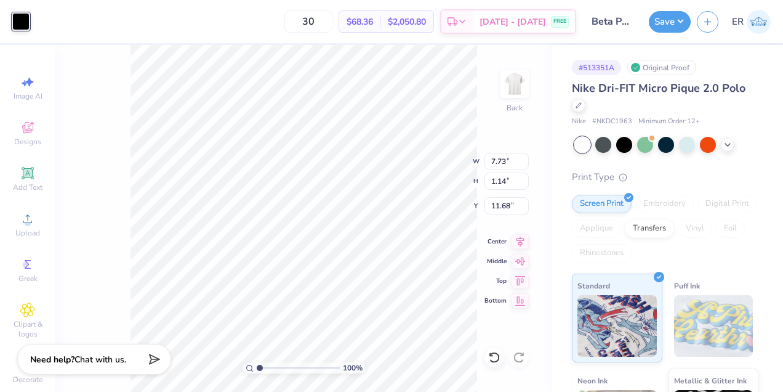
type input "5.64"
type input "0.83"
type input "4.66"
type input "2.57"
type input "3.89"
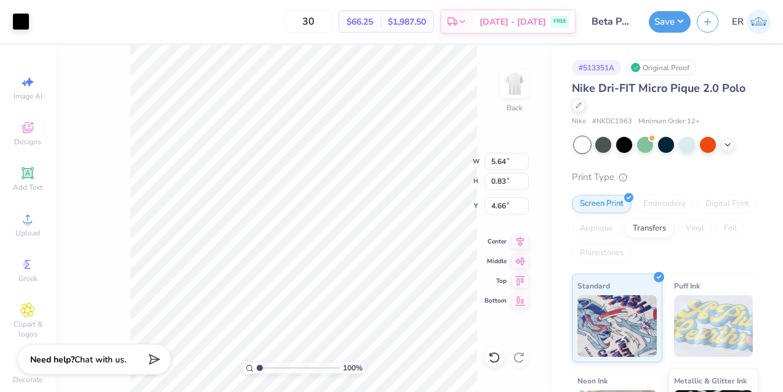
type input "0.57"
type input "4.59"
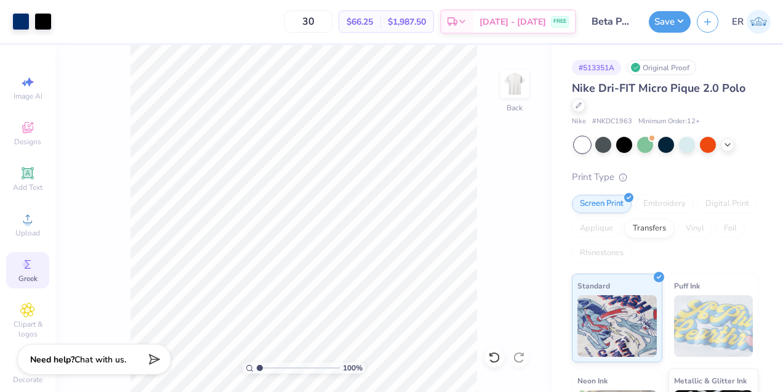
click at [33, 265] on icon at bounding box center [27, 264] width 15 height 15
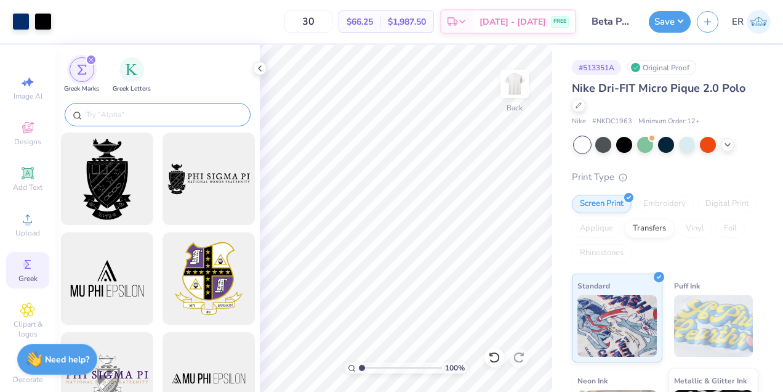
click at [130, 118] on input "text" at bounding box center [164, 114] width 158 height 12
click at [137, 65] on div "filter for Greek Letters" at bounding box center [131, 68] width 25 height 25
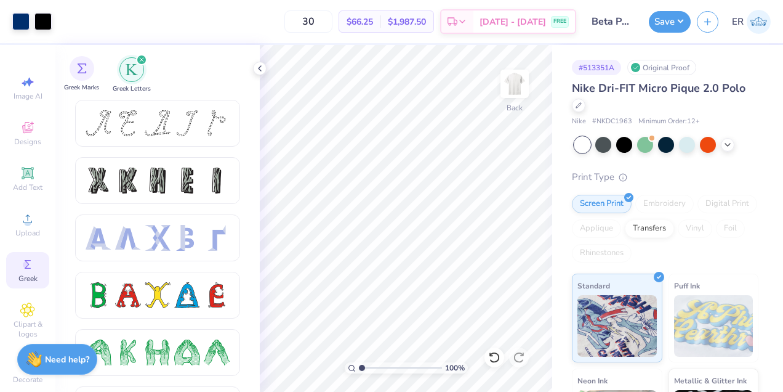
click at [92, 76] on div "Greek Marks" at bounding box center [81, 74] width 35 height 36
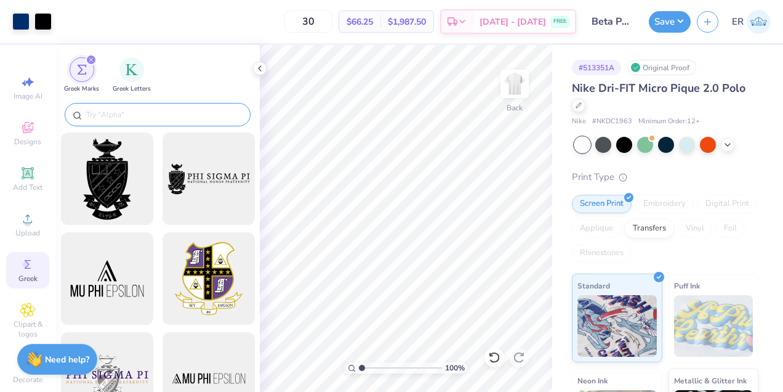
click at [129, 116] on input "text" at bounding box center [164, 114] width 158 height 12
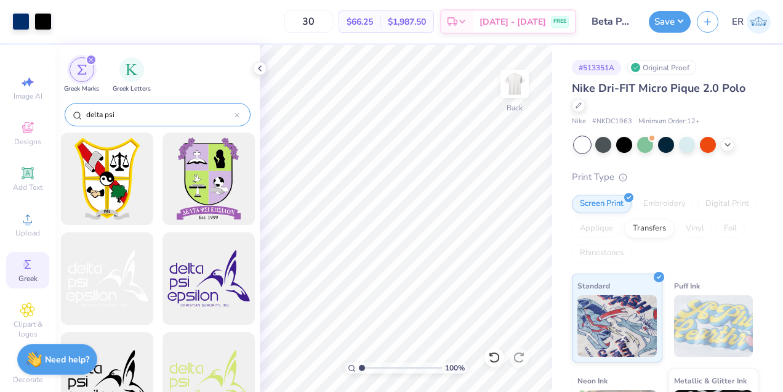
type input "delta psi"
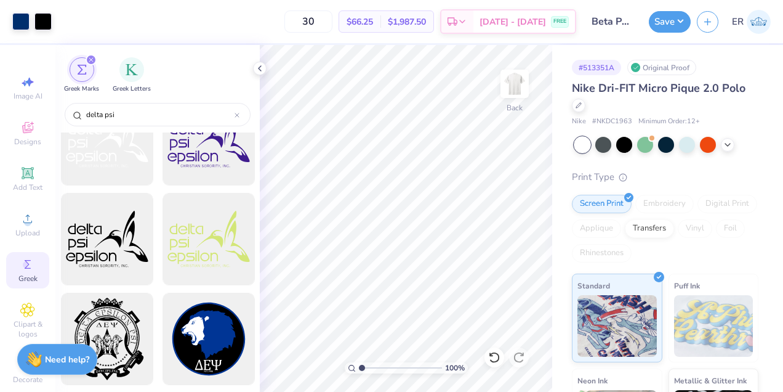
scroll to position [0, 0]
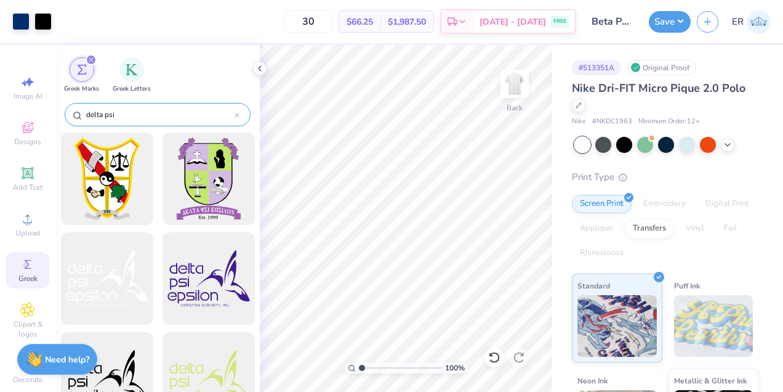
click at [236, 111] on div at bounding box center [237, 114] width 5 height 11
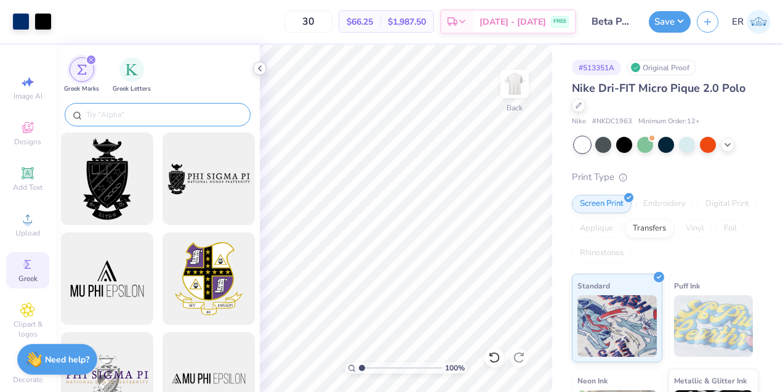
click at [259, 72] on icon at bounding box center [260, 68] width 10 height 10
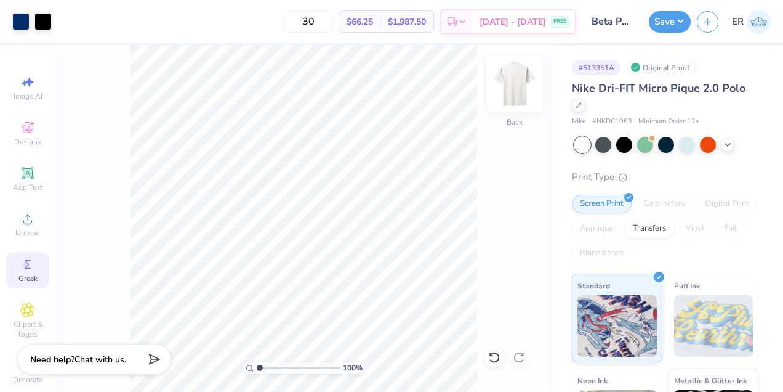
click at [535, 81] on img at bounding box center [514, 83] width 49 height 49
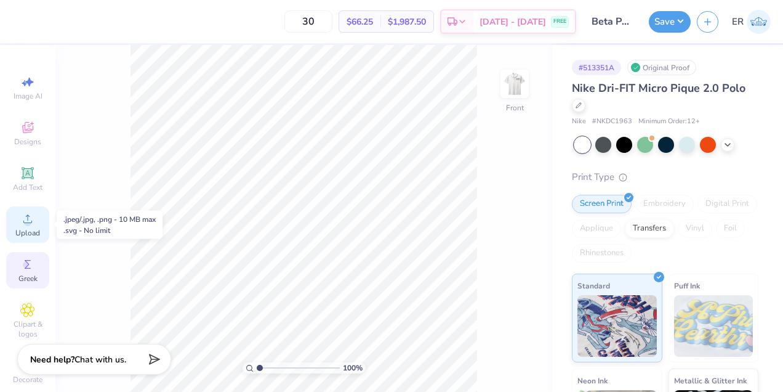
click at [30, 228] on span "Upload" at bounding box center [27, 233] width 25 height 10
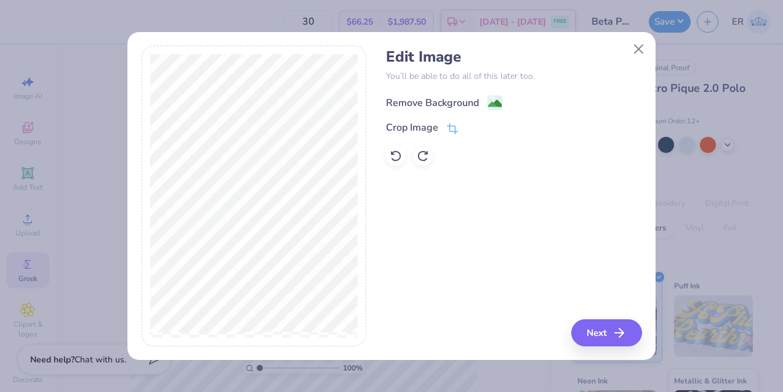
click at [448, 100] on div "Remove Background" at bounding box center [432, 102] width 93 height 15
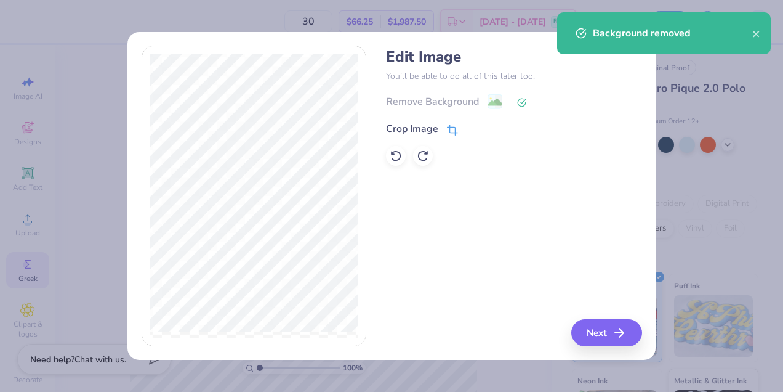
click at [443, 126] on div "Crop Image" at bounding box center [422, 128] width 72 height 15
click at [474, 126] on icon at bounding box center [473, 127] width 7 height 7
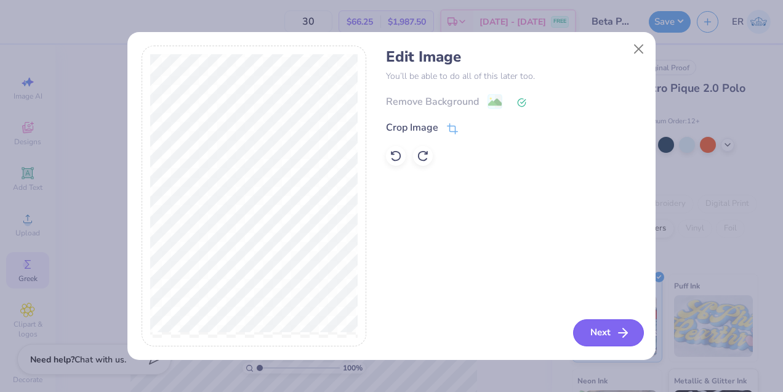
click at [600, 329] on button "Next" at bounding box center [608, 332] width 71 height 27
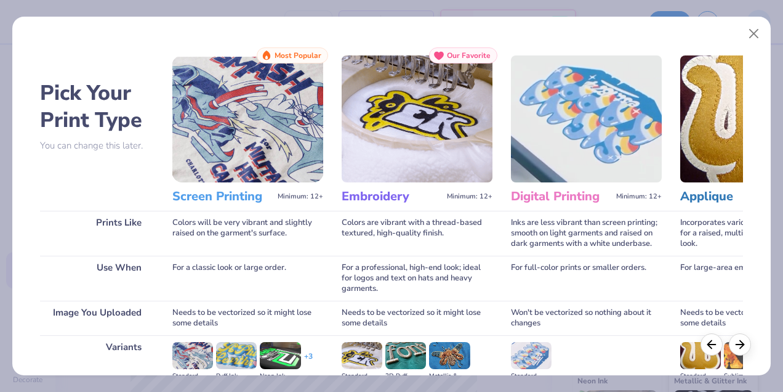
scroll to position [161, 0]
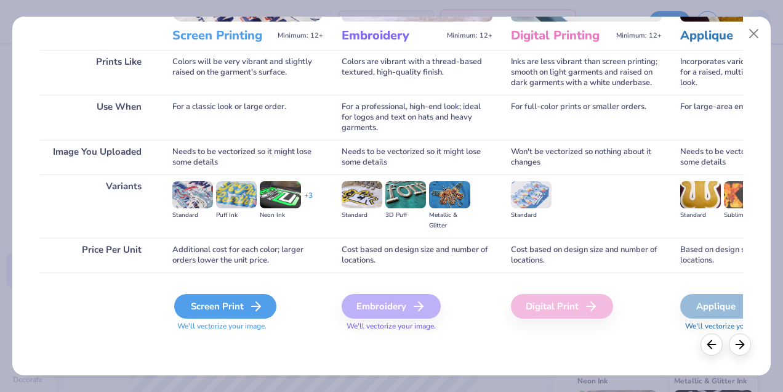
click at [228, 309] on div "Screen Print" at bounding box center [225, 306] width 102 height 25
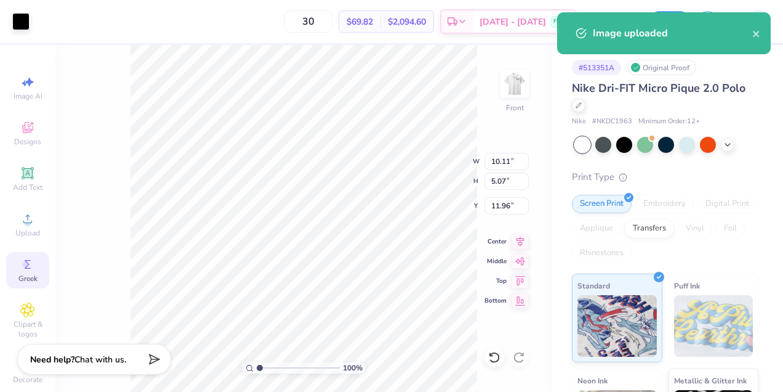
type input "2.09"
type input "1.05"
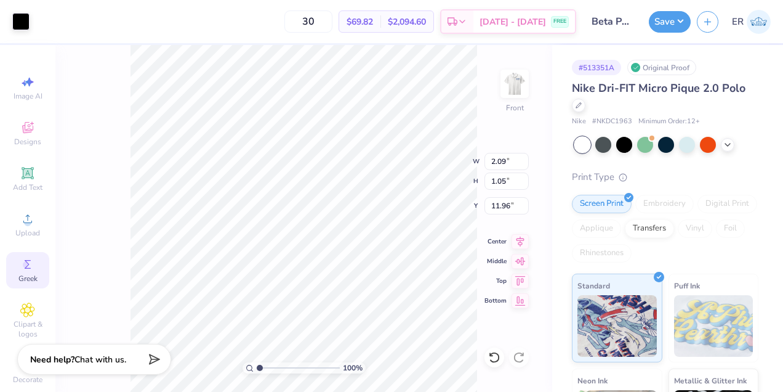
type input "2.48"
click at [518, 91] on img at bounding box center [514, 83] width 49 height 49
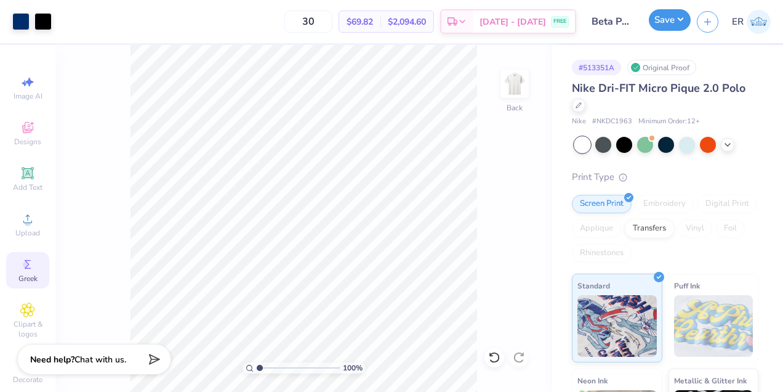
click at [668, 23] on button "Save" at bounding box center [670, 20] width 42 height 22
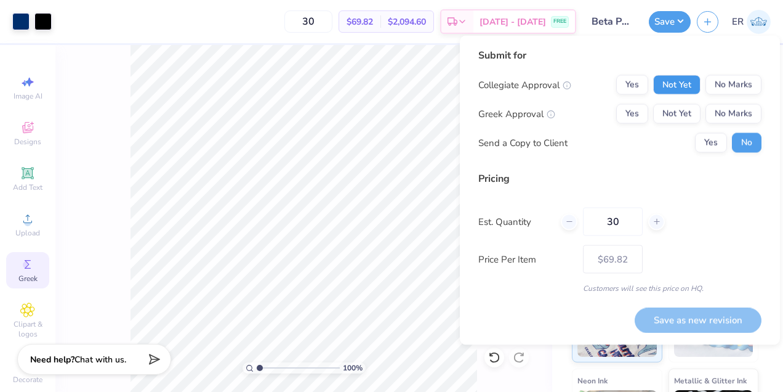
click at [687, 84] on button "Not Yet" at bounding box center [676, 85] width 47 height 20
click at [670, 112] on button "Not Yet" at bounding box center [676, 114] width 47 height 20
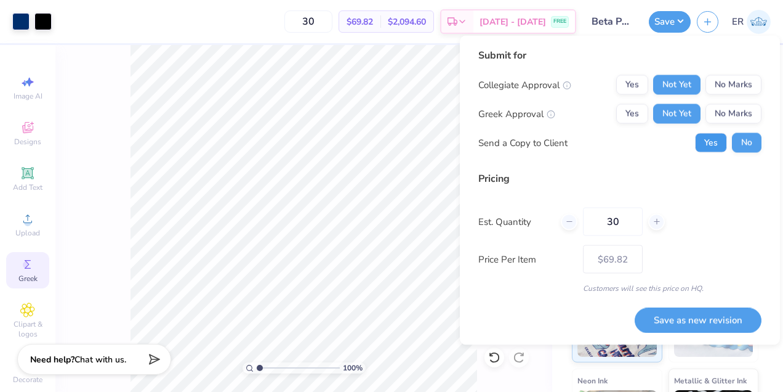
click at [715, 148] on button "Yes" at bounding box center [711, 143] width 32 height 20
click at [693, 314] on button "Save as new revision" at bounding box center [698, 319] width 127 height 25
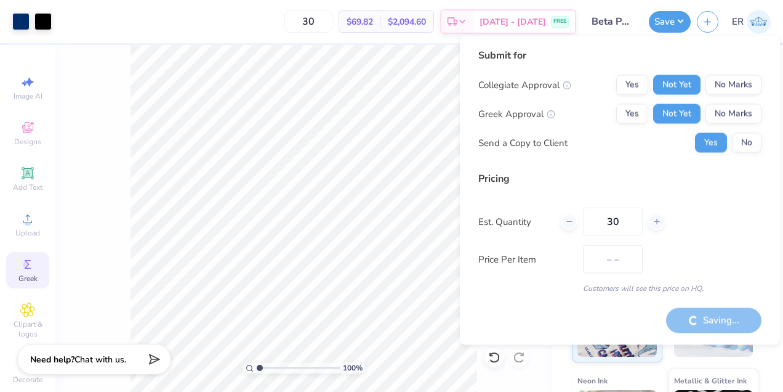
type input "$69.82"
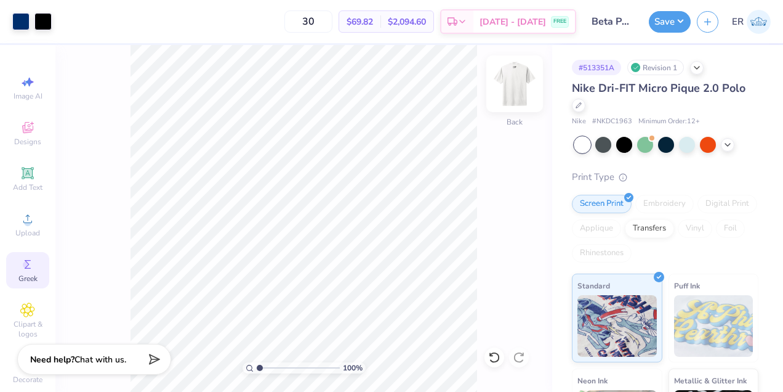
click at [523, 79] on img at bounding box center [514, 83] width 49 height 49
click at [518, 102] on img at bounding box center [514, 83] width 49 height 49
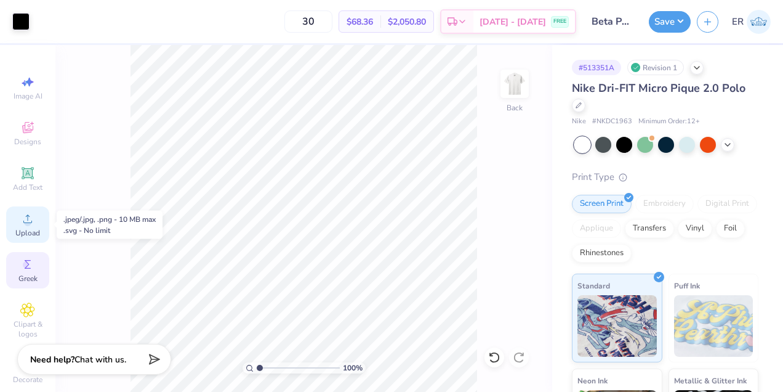
click at [40, 217] on div "Upload" at bounding box center [27, 224] width 43 height 36
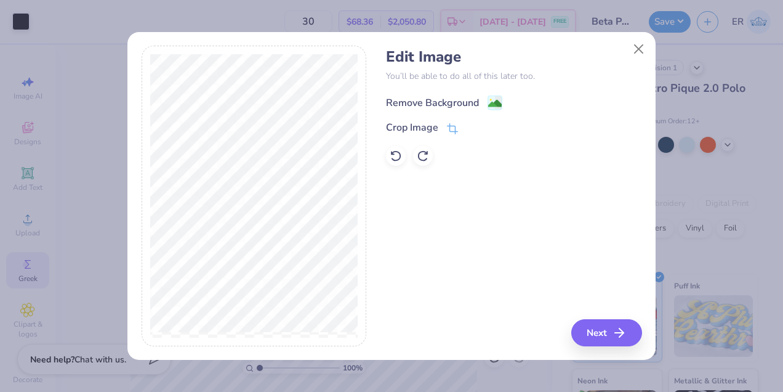
click at [467, 100] on div "Remove Background" at bounding box center [432, 102] width 93 height 15
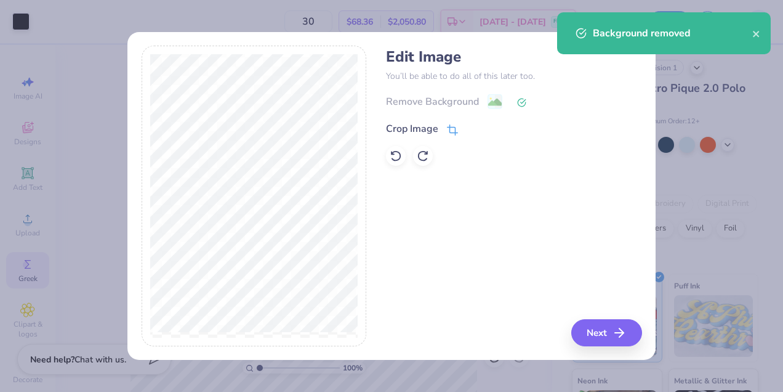
click at [425, 129] on div "Crop Image" at bounding box center [412, 128] width 52 height 15
click at [472, 127] on icon at bounding box center [473, 127] width 7 height 7
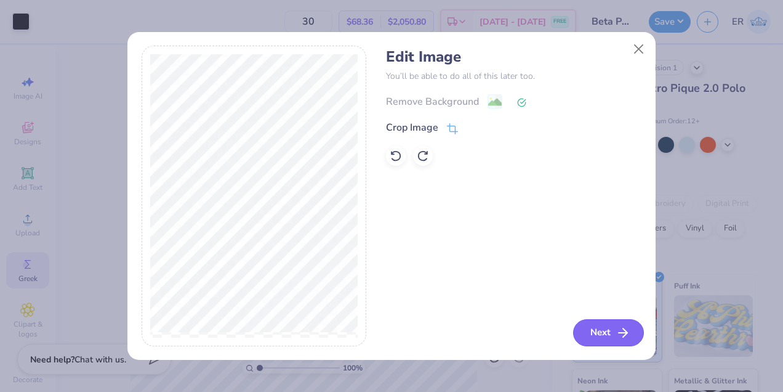
click at [616, 320] on button "Next" at bounding box center [608, 332] width 71 height 27
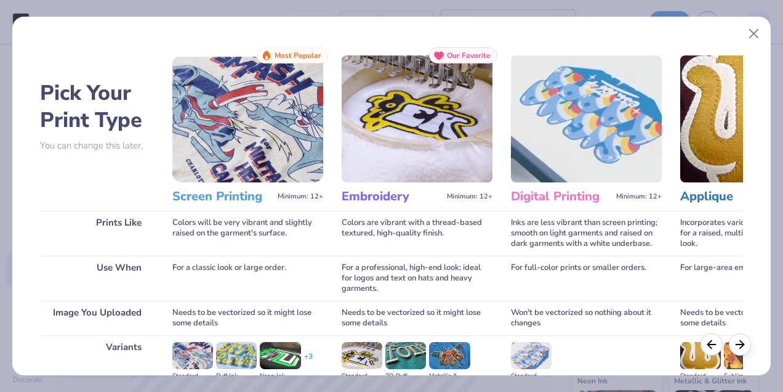
scroll to position [161, 0]
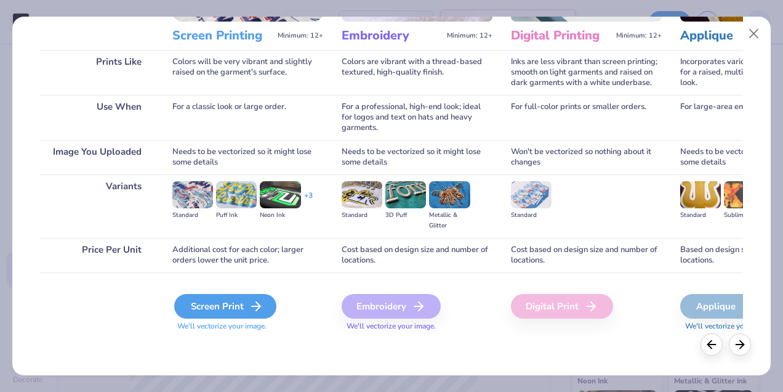
click at [249, 297] on div "Screen Print" at bounding box center [225, 306] width 102 height 25
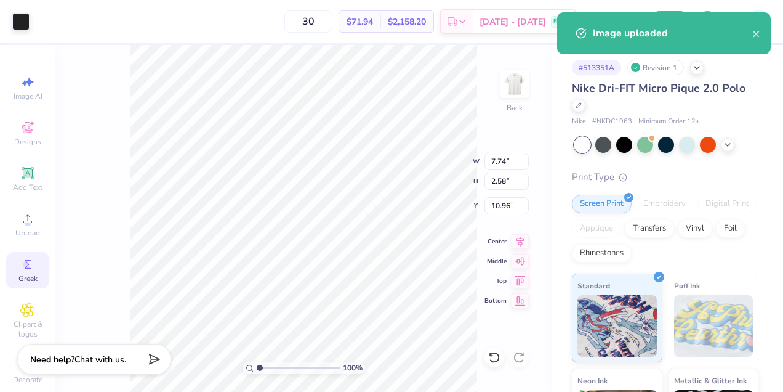
type input "2.01"
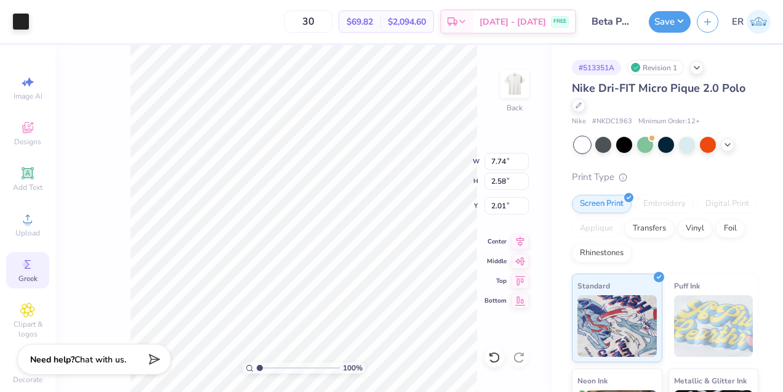
type input "6.22"
type input "2.07"
type input "1.96"
type input "5.27"
type input "1.75"
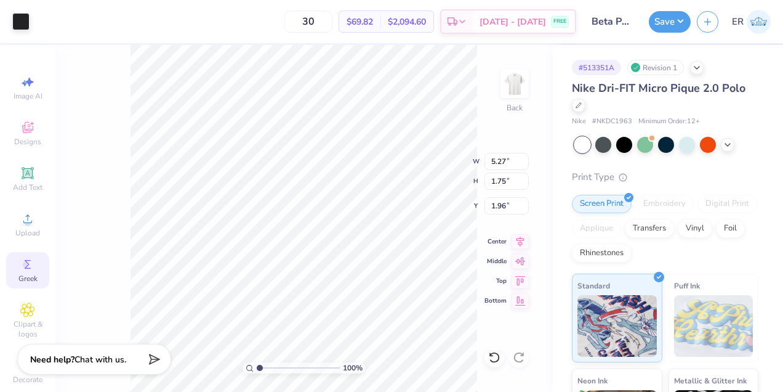
type input "2.12"
type input "3.88"
type input "4.18"
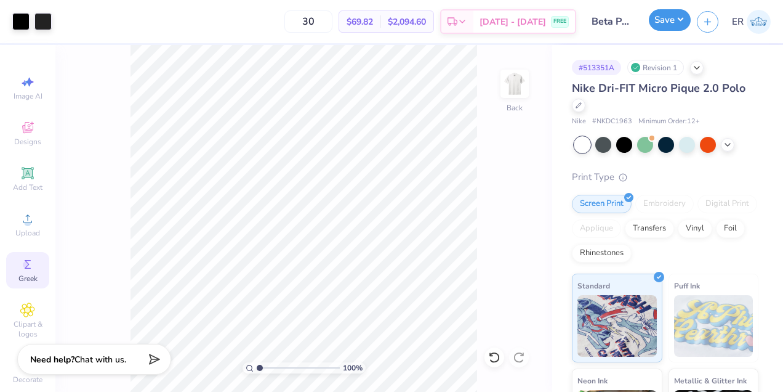
click at [669, 24] on button "Save" at bounding box center [670, 20] width 42 height 22
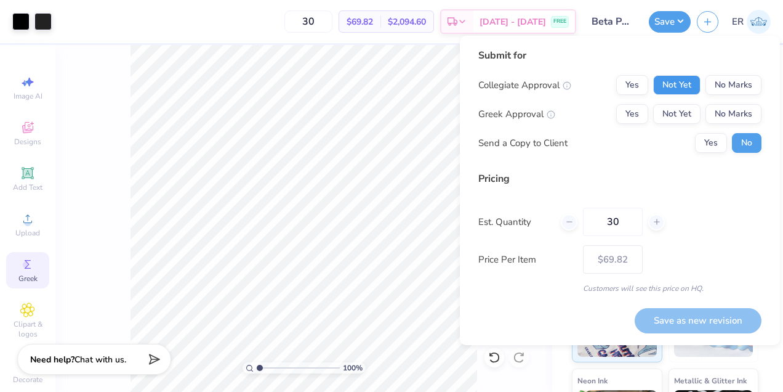
click at [676, 88] on button "Not Yet" at bounding box center [676, 85] width 47 height 20
click at [679, 116] on button "Not Yet" at bounding box center [676, 114] width 47 height 20
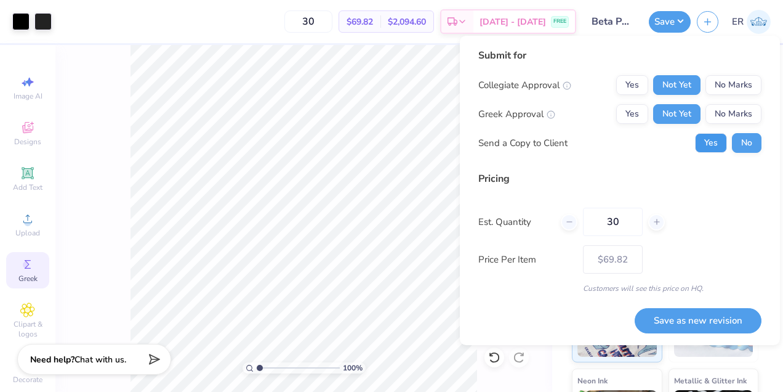
click at [718, 143] on button "Yes" at bounding box center [711, 143] width 32 height 20
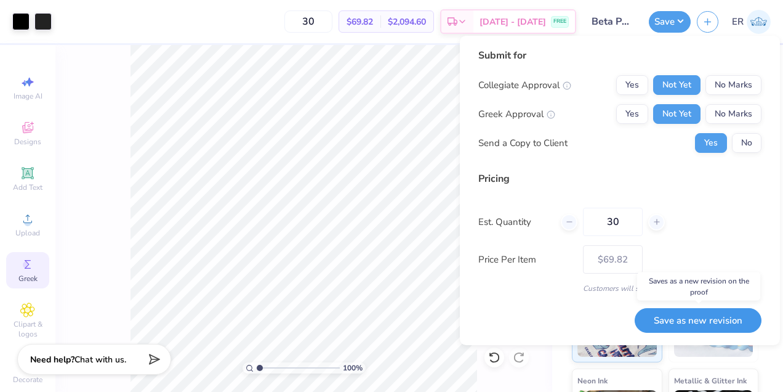
click at [724, 317] on button "Save as new revision" at bounding box center [698, 320] width 127 height 25
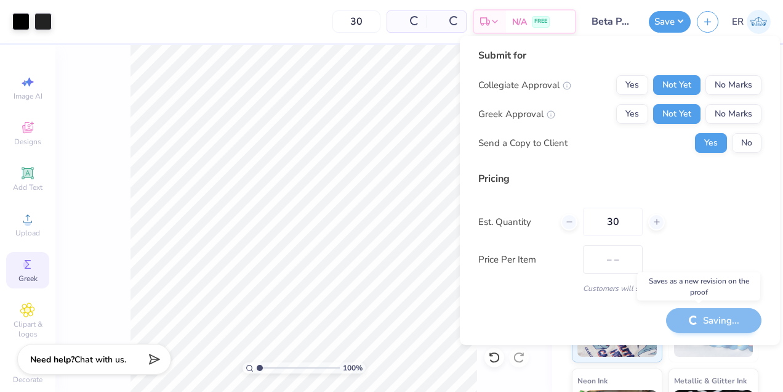
type input "$69.82"
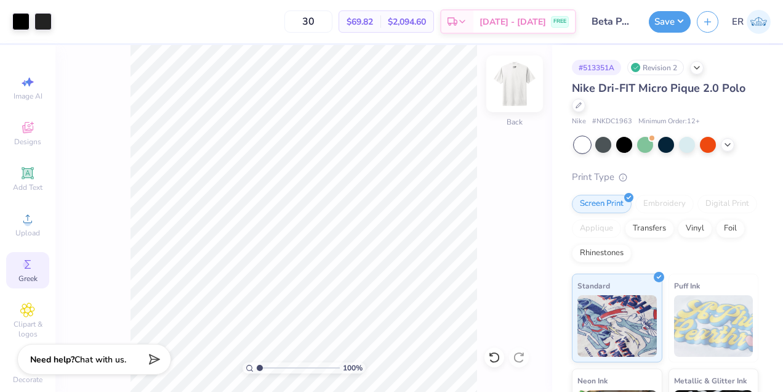
click at [520, 94] on img at bounding box center [514, 83] width 49 height 49
click at [26, 20] on div at bounding box center [20, 20] width 17 height 17
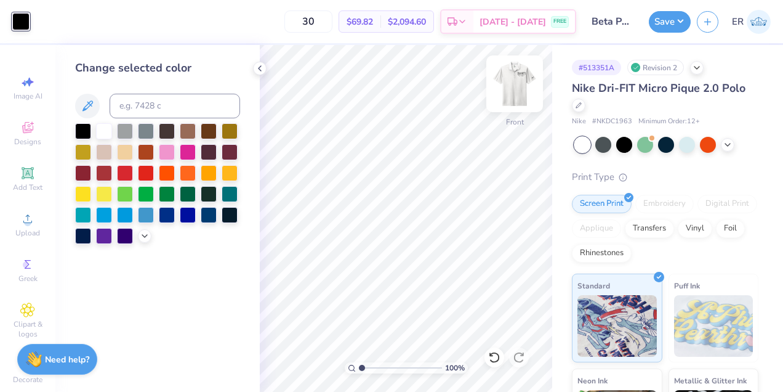
click at [516, 79] on img at bounding box center [514, 83] width 49 height 49
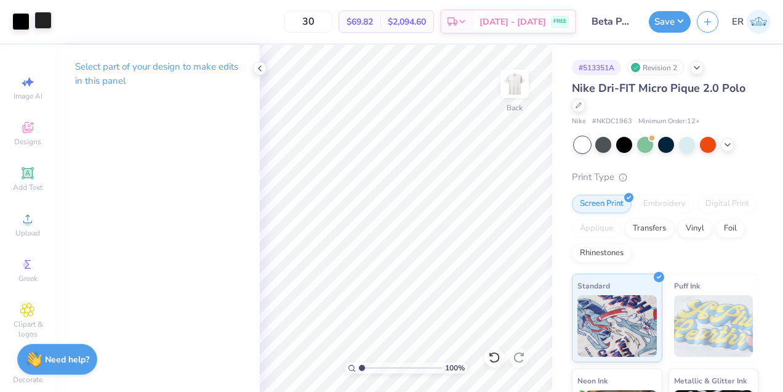
click at [41, 18] on div at bounding box center [42, 20] width 17 height 17
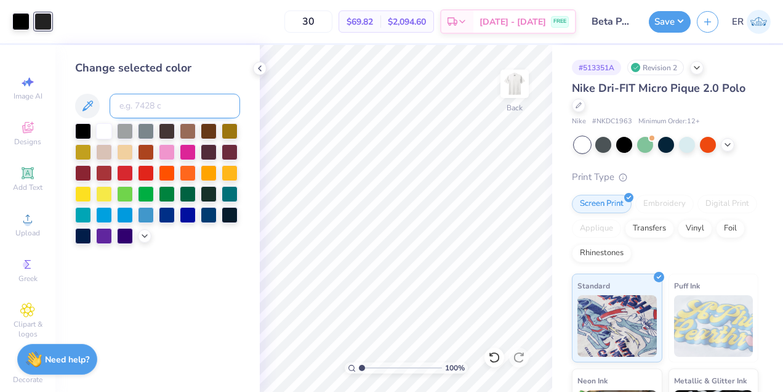
click at [161, 103] on input at bounding box center [175, 106] width 131 height 25
click at [86, 128] on div at bounding box center [83, 130] width 16 height 16
click at [262, 67] on icon at bounding box center [260, 68] width 10 height 10
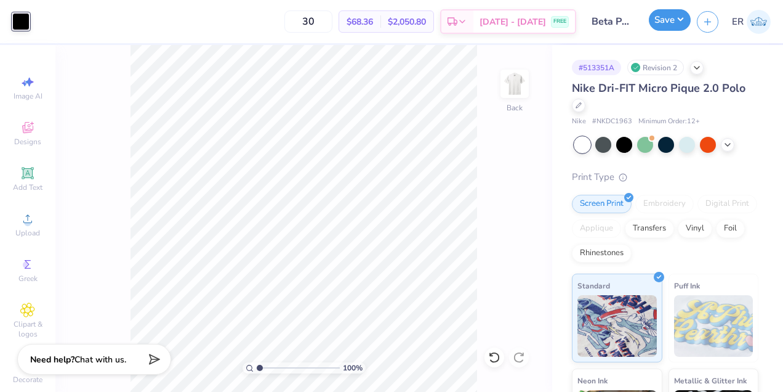
click at [676, 19] on button "Save" at bounding box center [670, 20] width 42 height 22
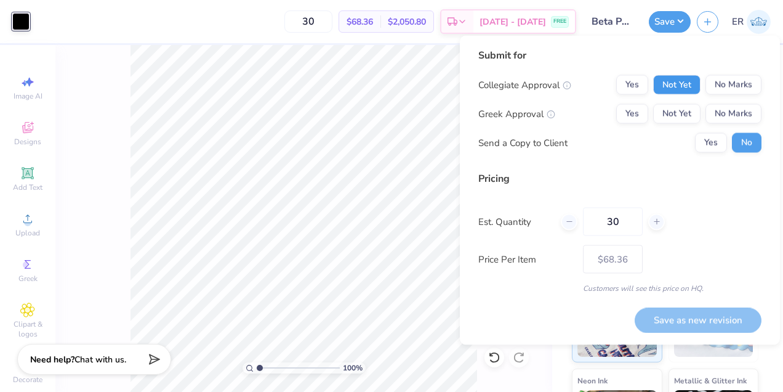
click at [689, 79] on button "Not Yet" at bounding box center [676, 85] width 47 height 20
click at [689, 109] on button "Not Yet" at bounding box center [676, 114] width 47 height 20
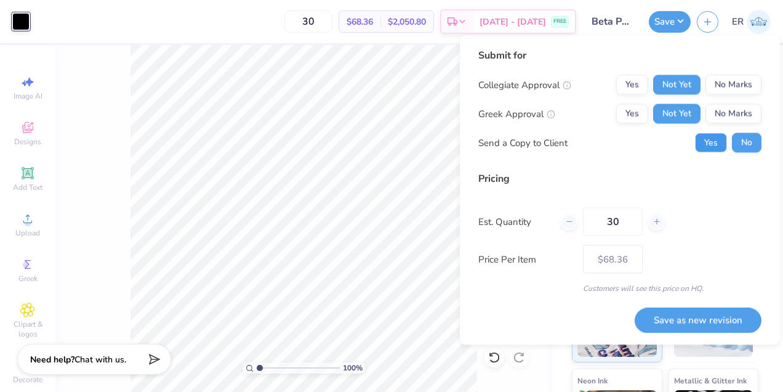
click at [711, 137] on button "Yes" at bounding box center [711, 143] width 32 height 20
click at [741, 140] on button "No" at bounding box center [747, 143] width 30 height 20
click at [733, 324] on button "Save as new revision" at bounding box center [698, 319] width 127 height 25
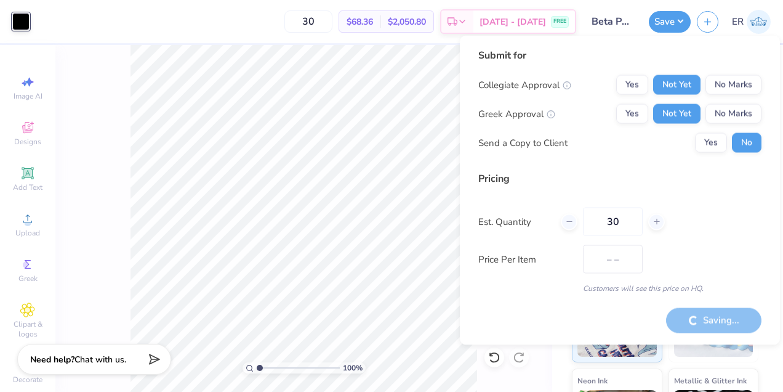
type input "$68.36"
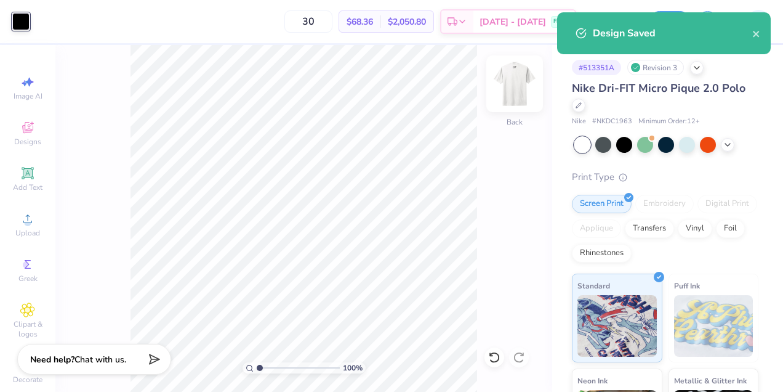
click at [522, 90] on img at bounding box center [514, 83] width 49 height 49
click at [522, 90] on img at bounding box center [515, 83] width 25 height 25
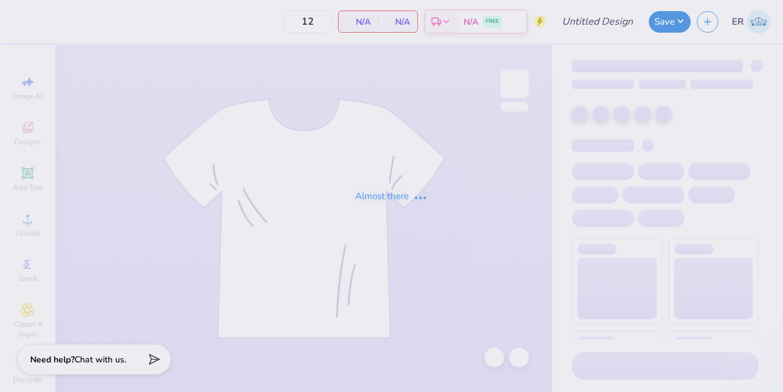
type input "Beta Polo Design 2"
type input "30"
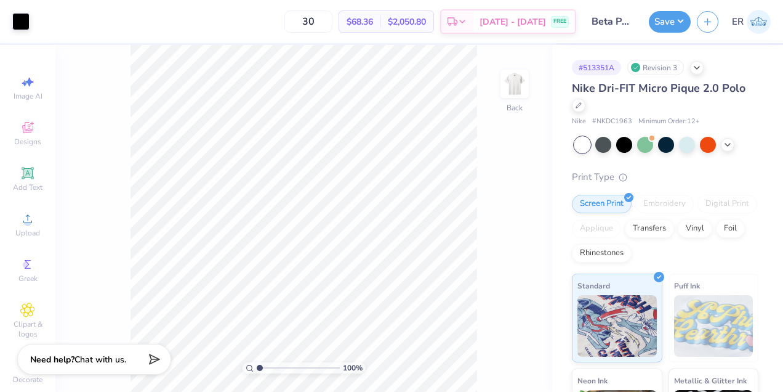
scroll to position [22, 0]
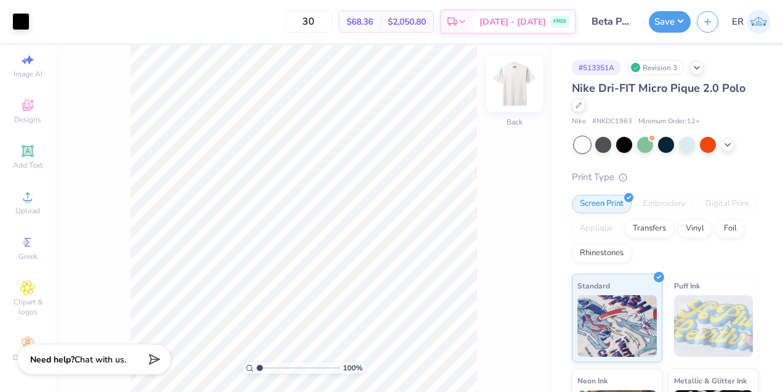
click at [524, 92] on img at bounding box center [514, 83] width 49 height 49
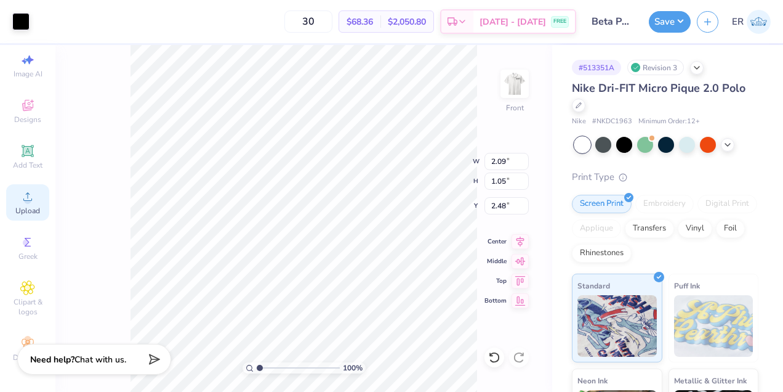
click at [33, 200] on icon at bounding box center [27, 196] width 15 height 15
click at [28, 152] on icon at bounding box center [27, 150] width 9 height 9
type input "5.95"
type input "1.72"
type input "13.64"
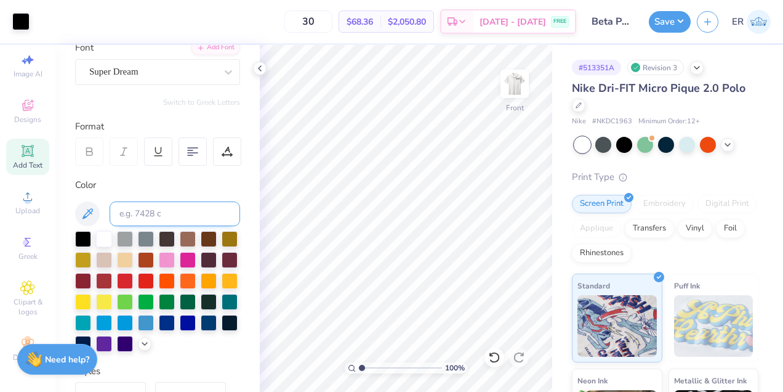
scroll to position [0, 0]
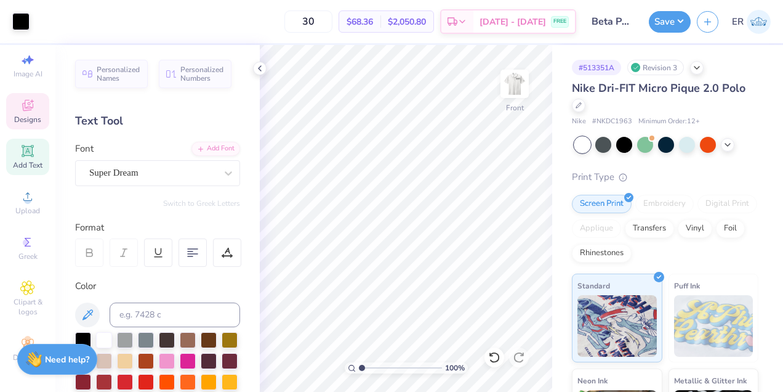
click at [38, 110] on div "Designs" at bounding box center [27, 111] width 43 height 36
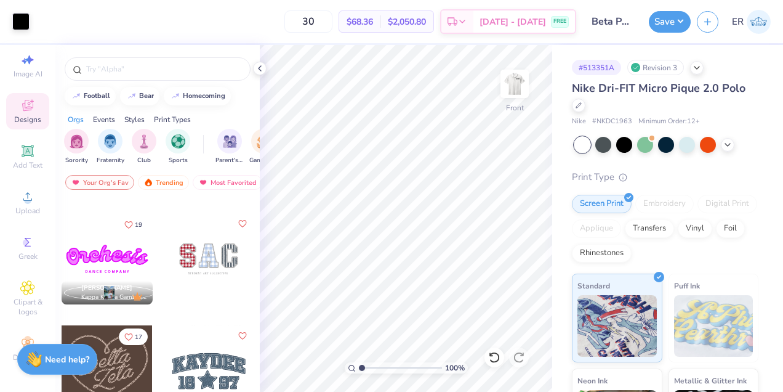
scroll to position [689, 0]
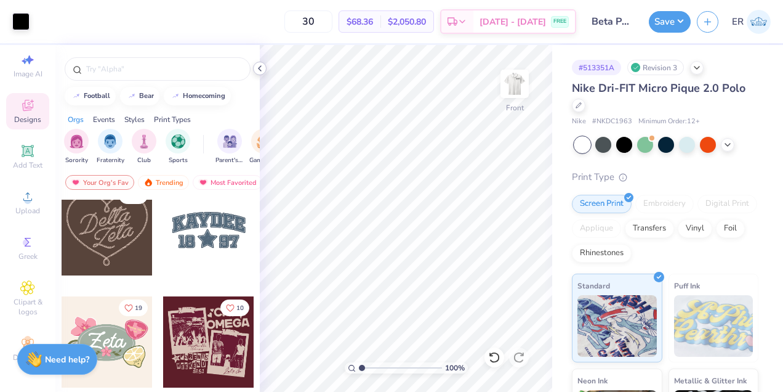
click at [261, 69] on icon at bounding box center [260, 68] width 10 height 10
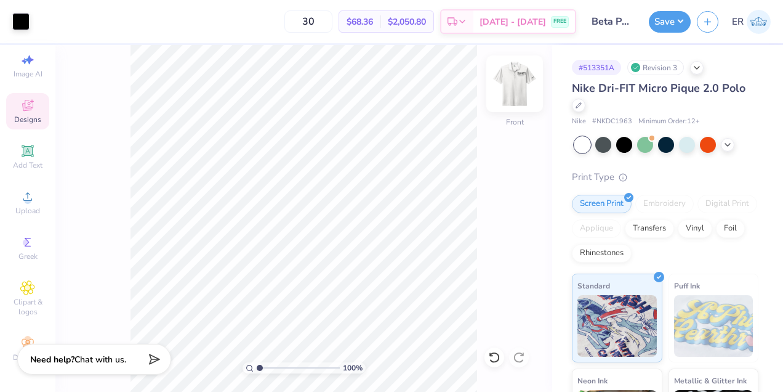
click at [513, 92] on img at bounding box center [514, 83] width 49 height 49
